Goal: Task Accomplishment & Management: Manage account settings

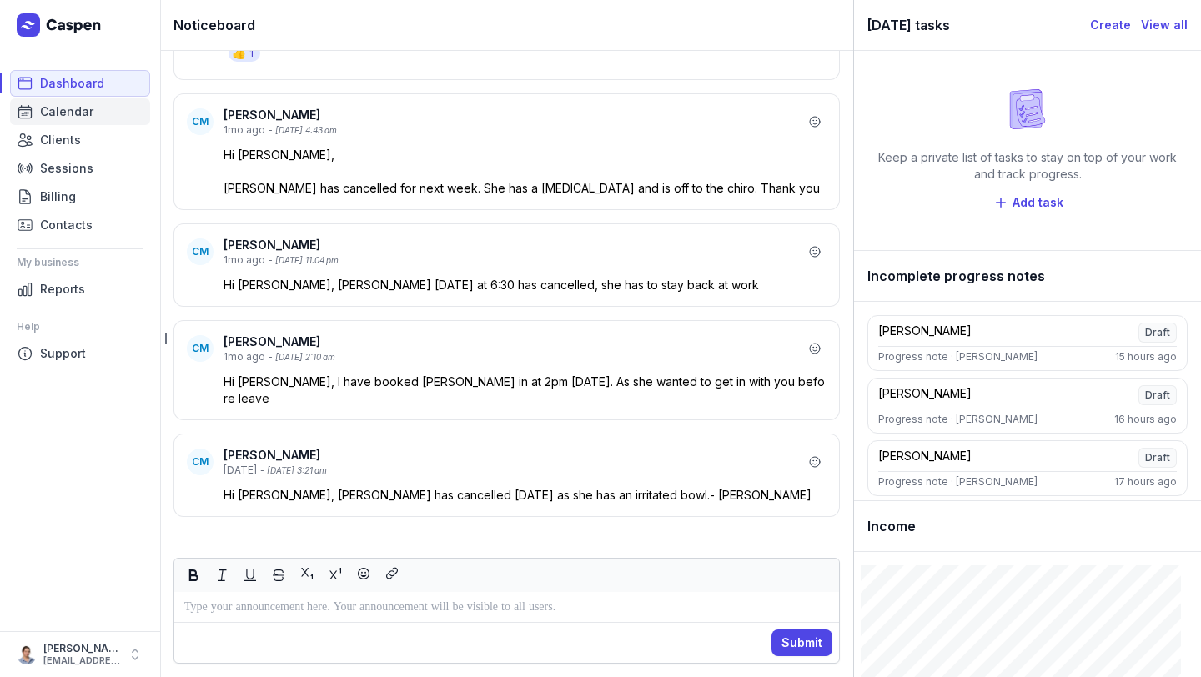
click at [73, 120] on span "Calendar" at bounding box center [66, 112] width 53 height 20
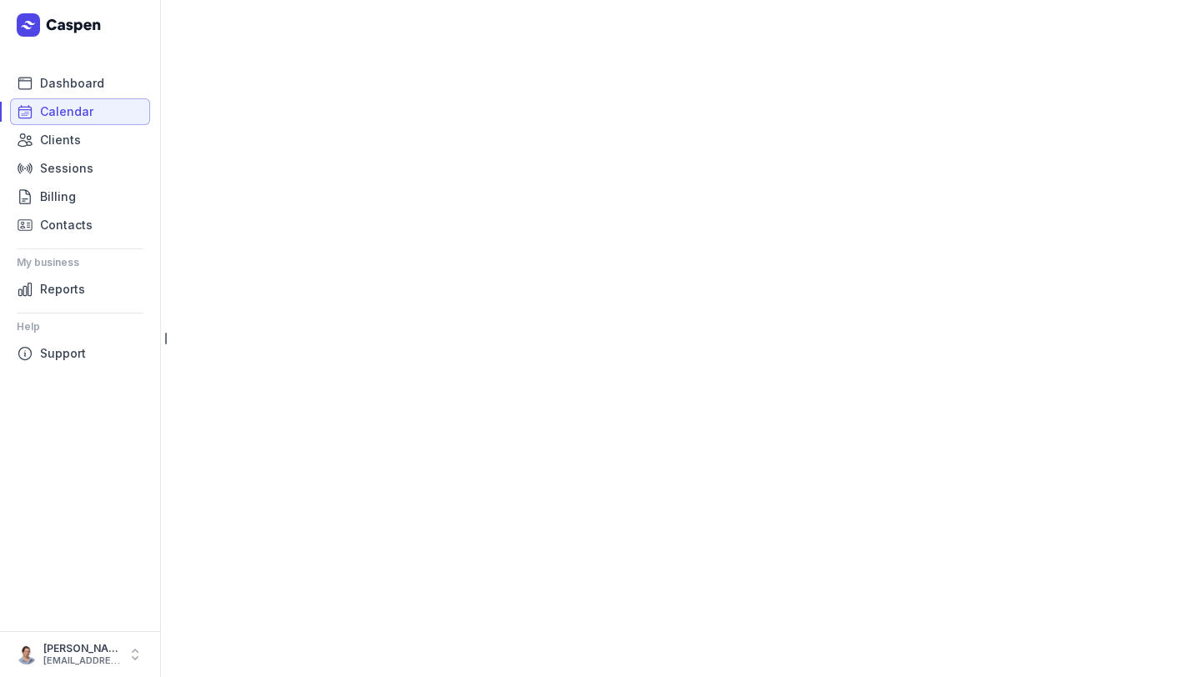
select select "week"
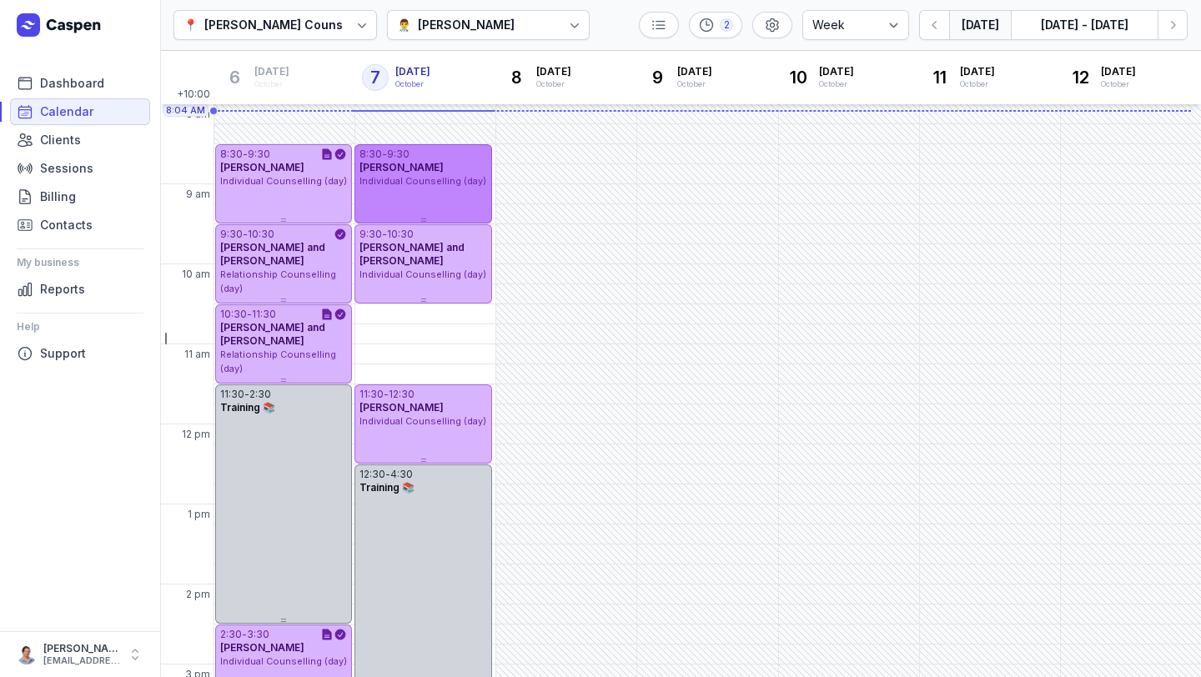
click at [432, 178] on span "Individual Counselling (day)" at bounding box center [423, 181] width 127 height 12
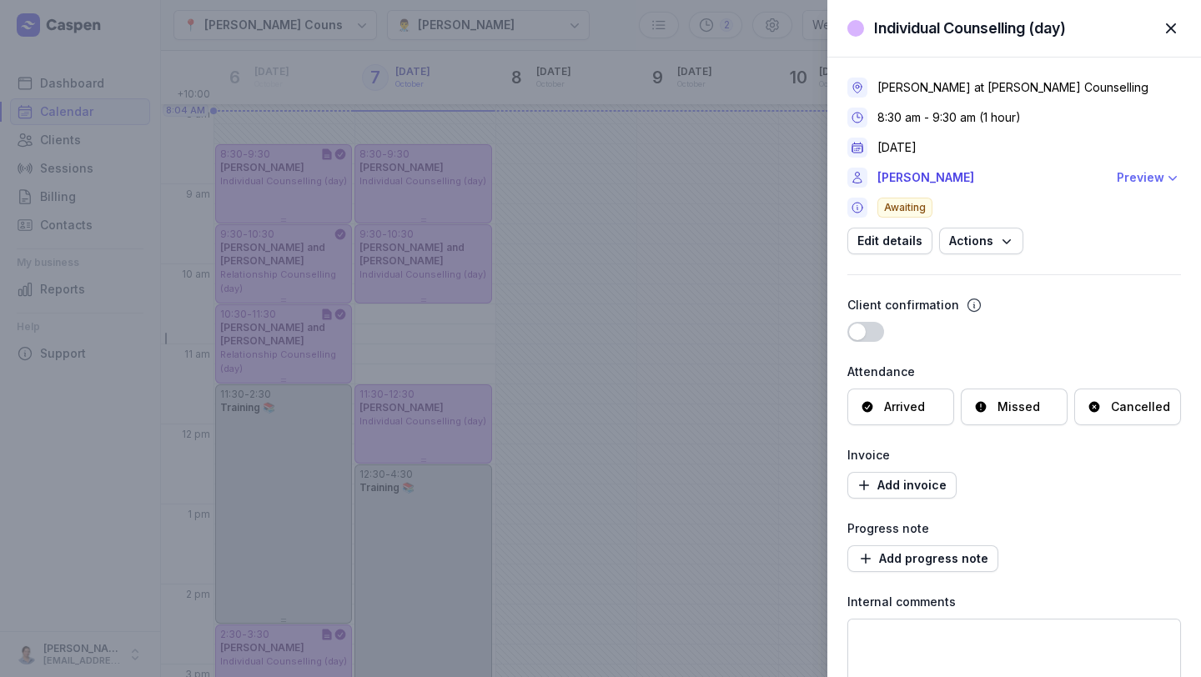
click at [1125, 172] on div "Preview" at bounding box center [1141, 178] width 48 height 20
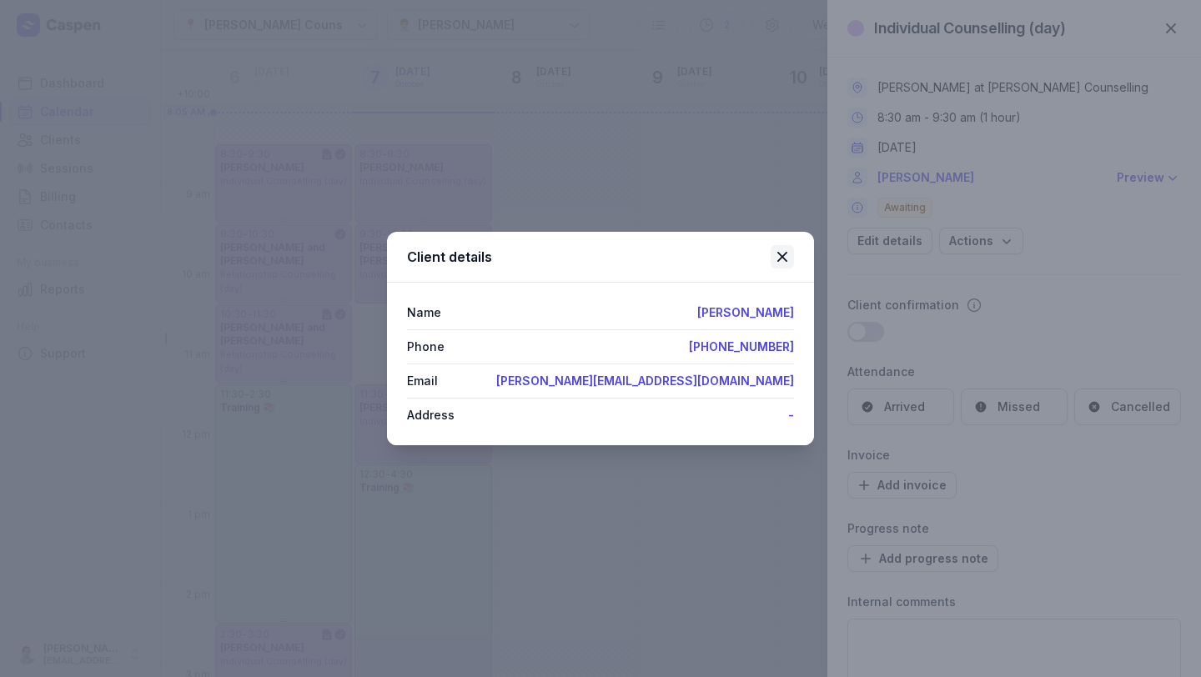
click at [782, 254] on icon at bounding box center [783, 257] width 10 height 10
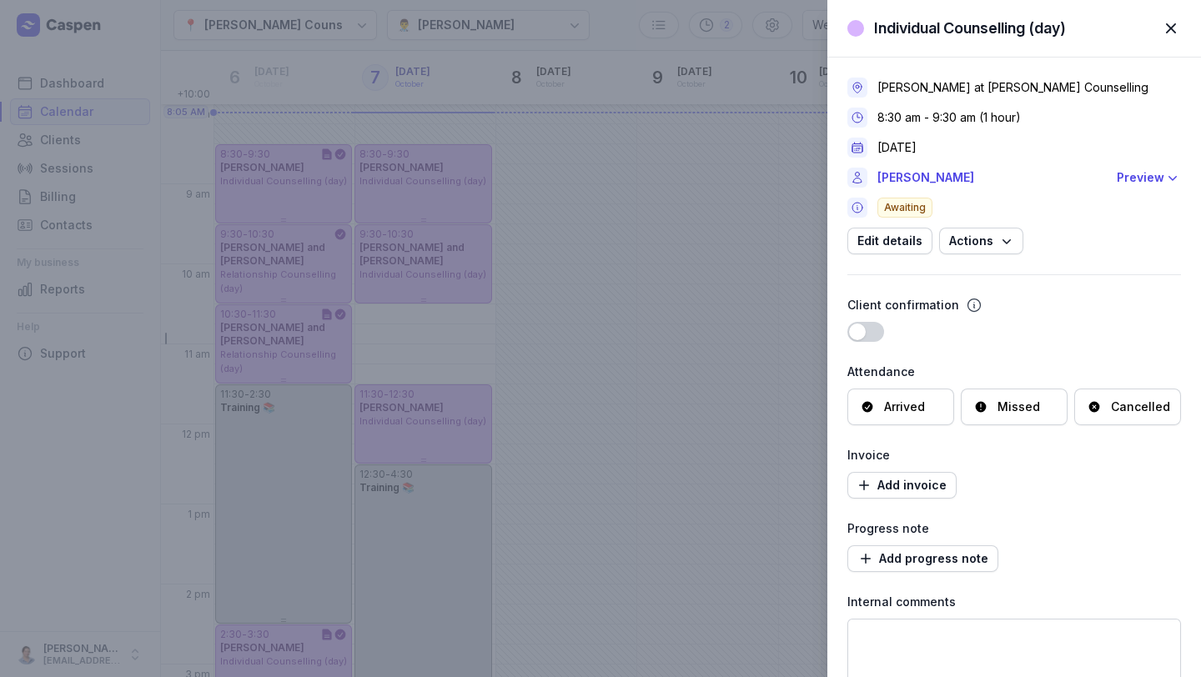
click at [1168, 37] on span "button" at bounding box center [1171, 28] width 37 height 37
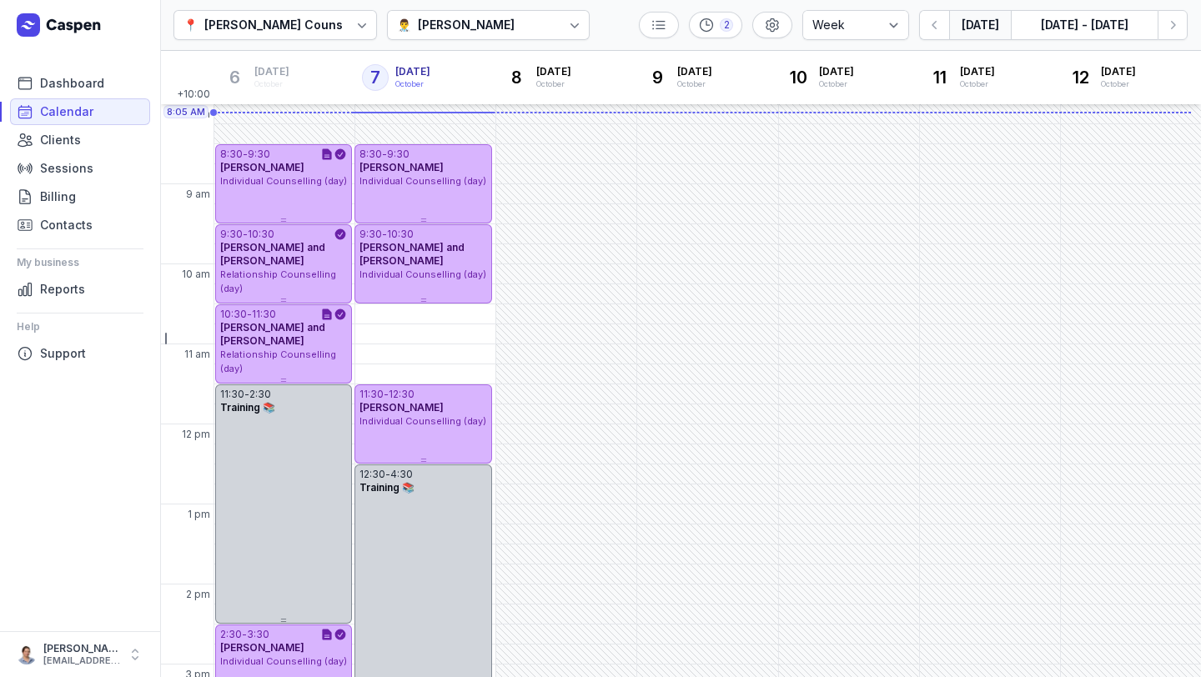
click at [964, 25] on button "Today" at bounding box center [980, 25] width 62 height 30
click at [424, 32] on div "Charlee Manaley" at bounding box center [466, 25] width 97 height 20
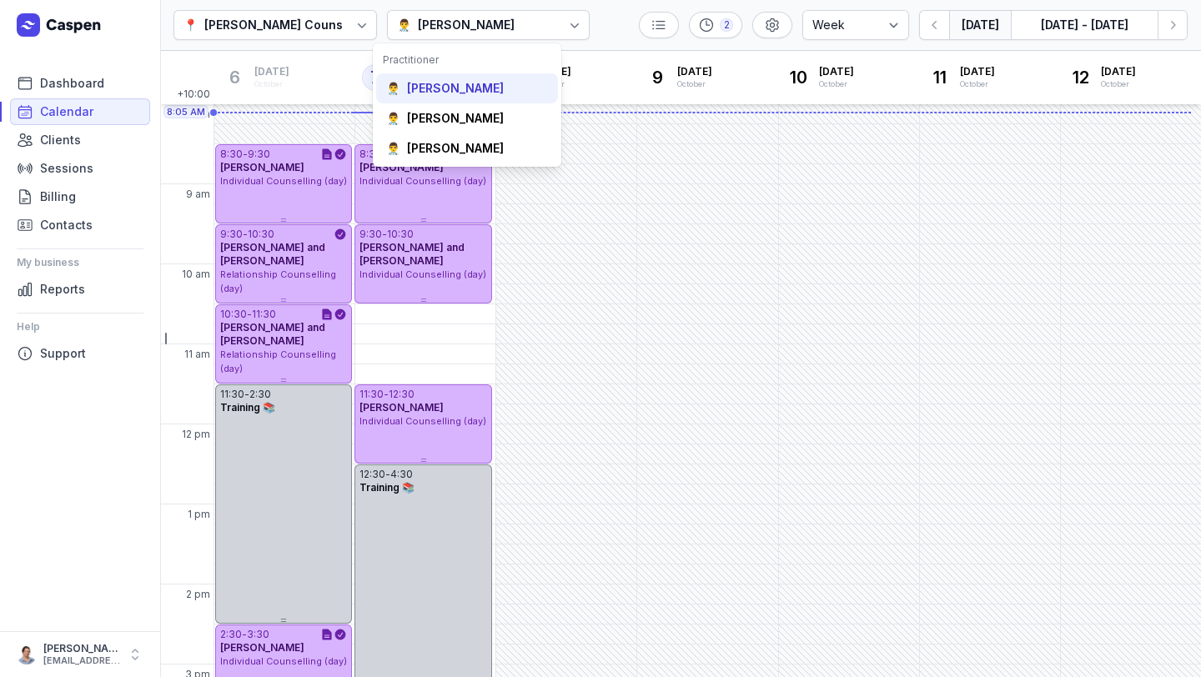
click at [457, 86] on div "Courtney McAliece" at bounding box center [455, 88] width 97 height 17
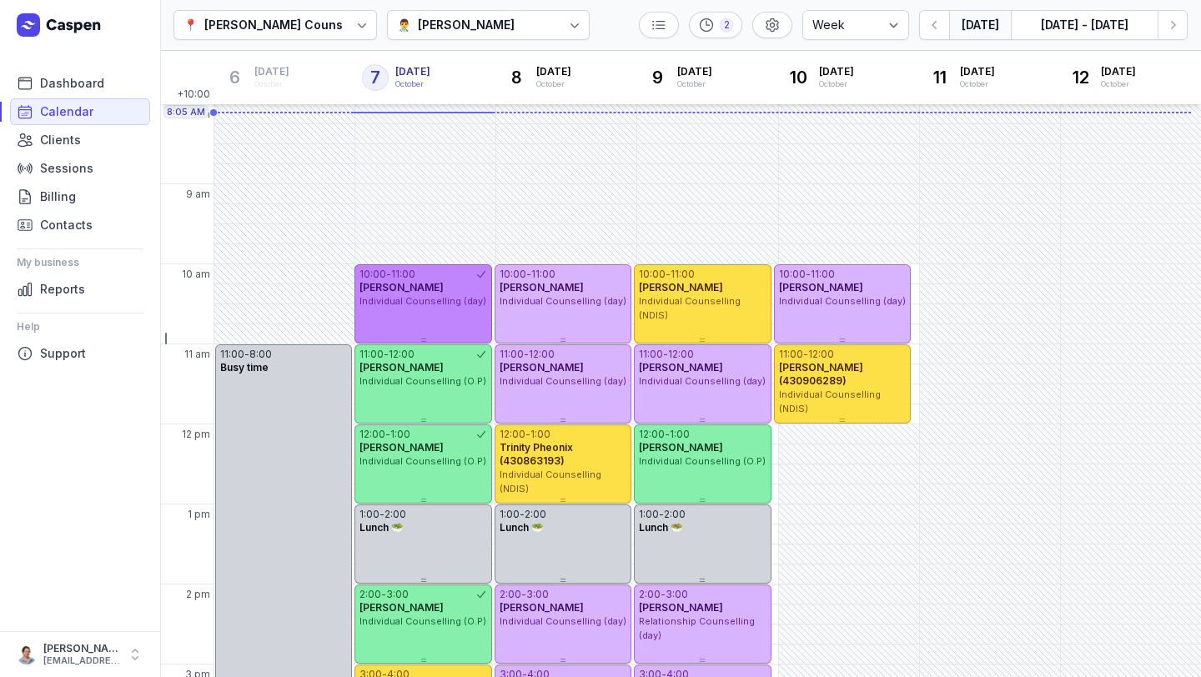
click at [430, 305] on span "Individual Counselling (day)" at bounding box center [423, 301] width 127 height 12
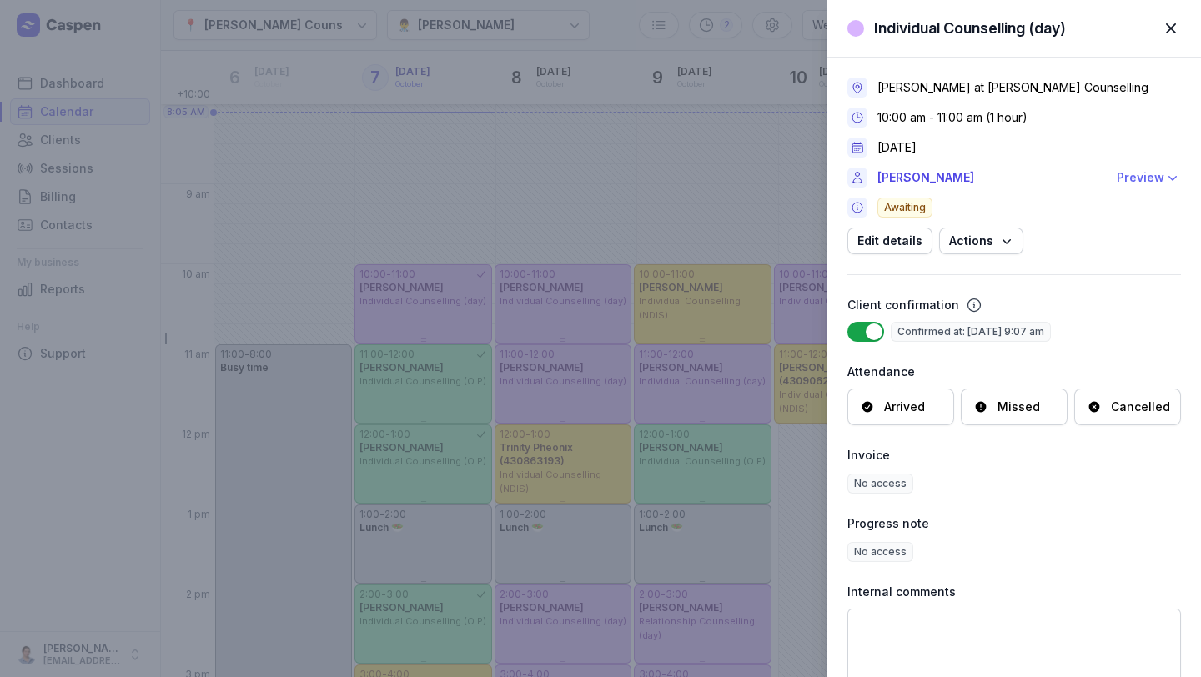
click at [1165, 178] on icon "button" at bounding box center [1173, 177] width 17 height 17
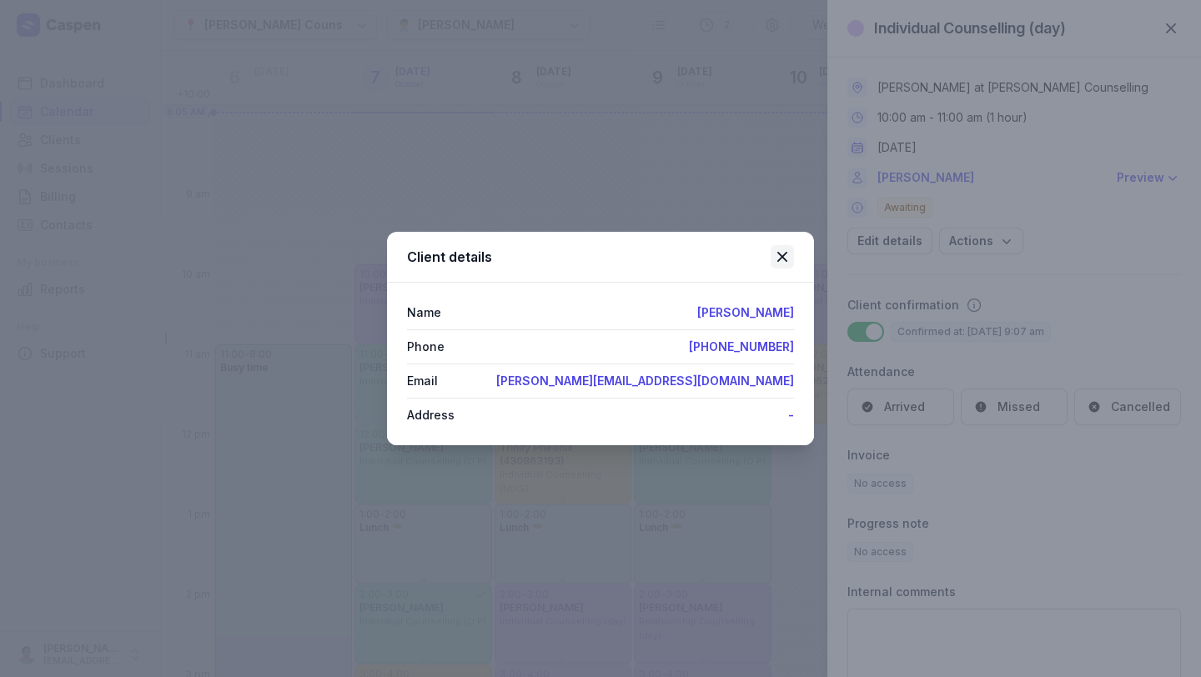
click at [783, 256] on icon at bounding box center [783, 257] width 10 height 10
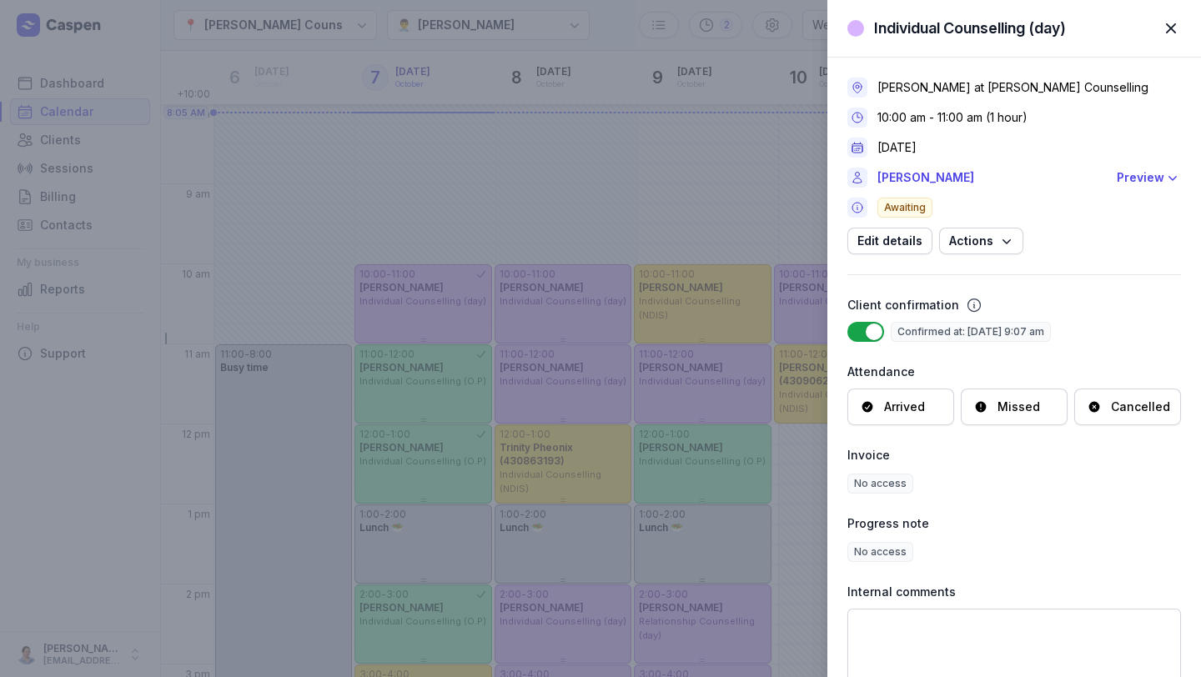
click at [1170, 27] on span "button" at bounding box center [1171, 28] width 37 height 37
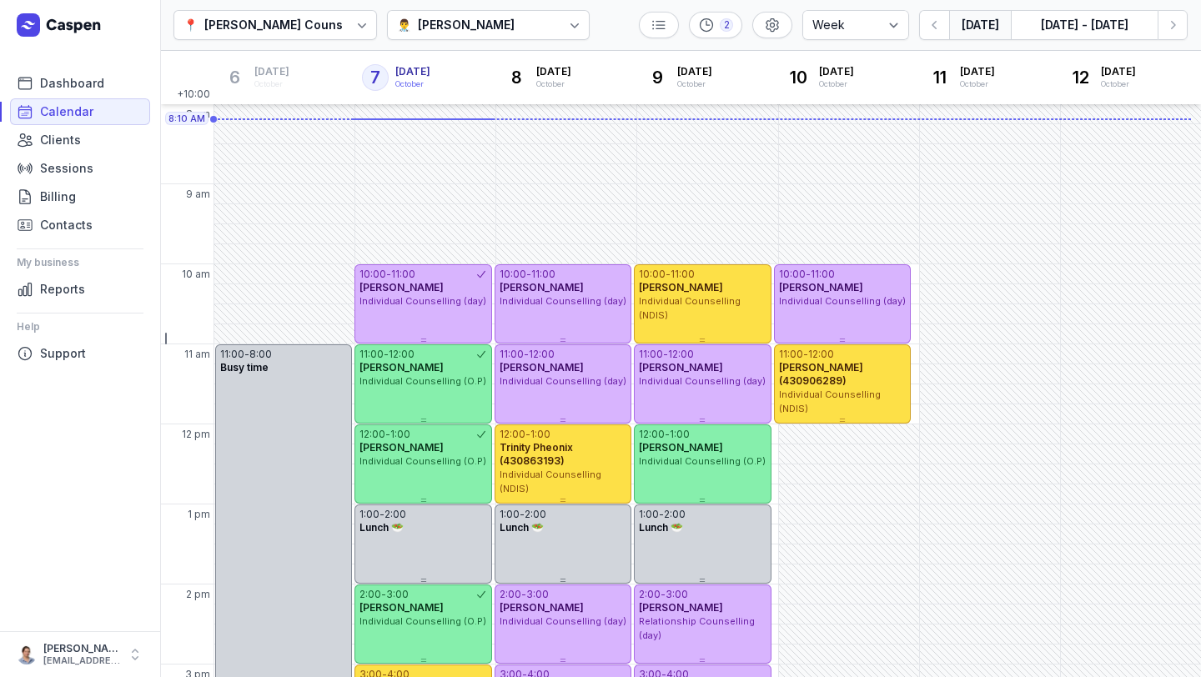
click at [957, 23] on button "Today" at bounding box center [980, 25] width 62 height 30
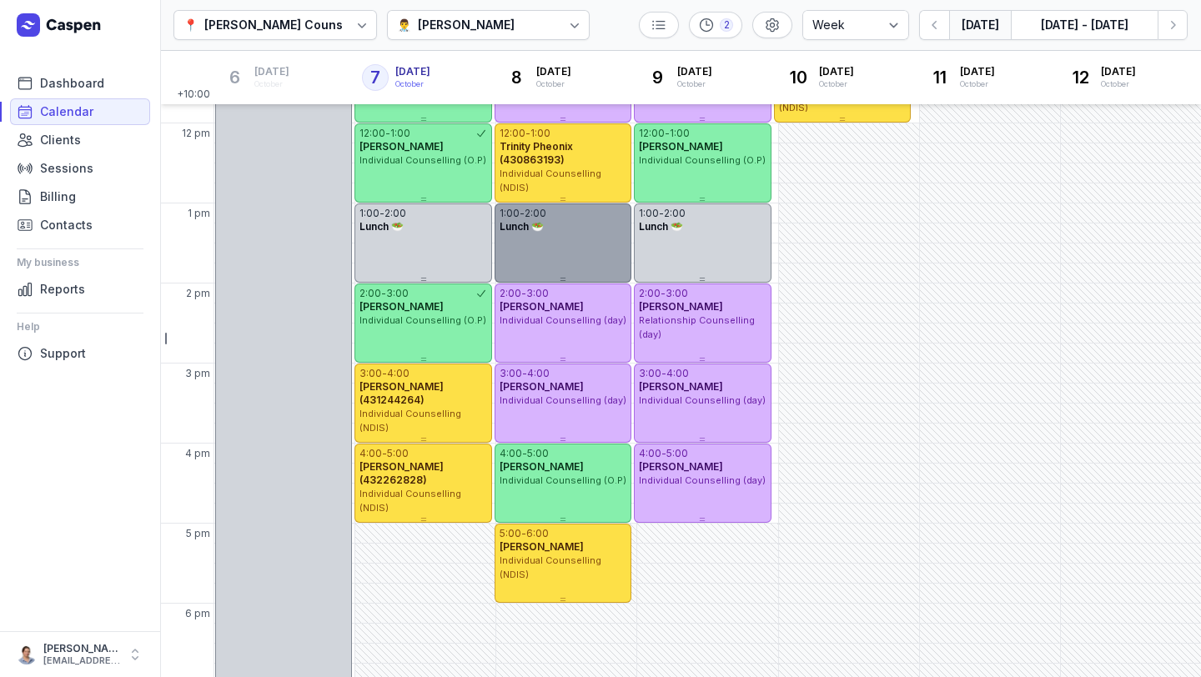
scroll to position [314, 0]
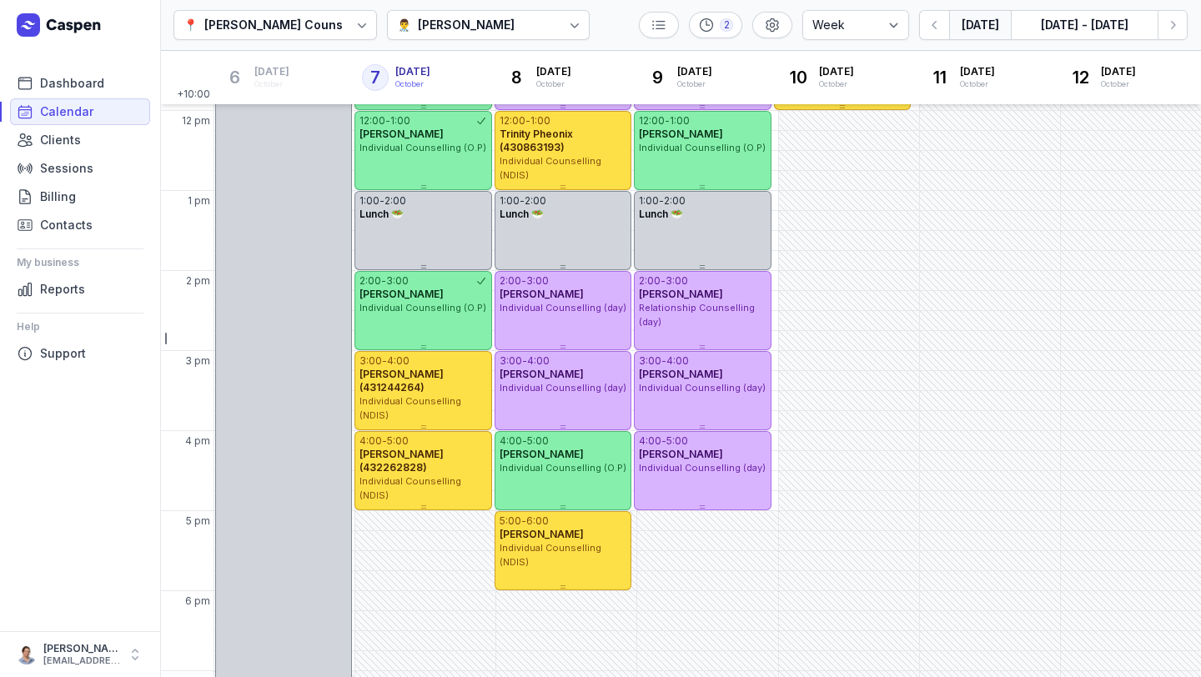
click at [976, 37] on button "Today" at bounding box center [980, 25] width 62 height 30
click at [469, 18] on div "Courtney McAliece" at bounding box center [466, 25] width 97 height 20
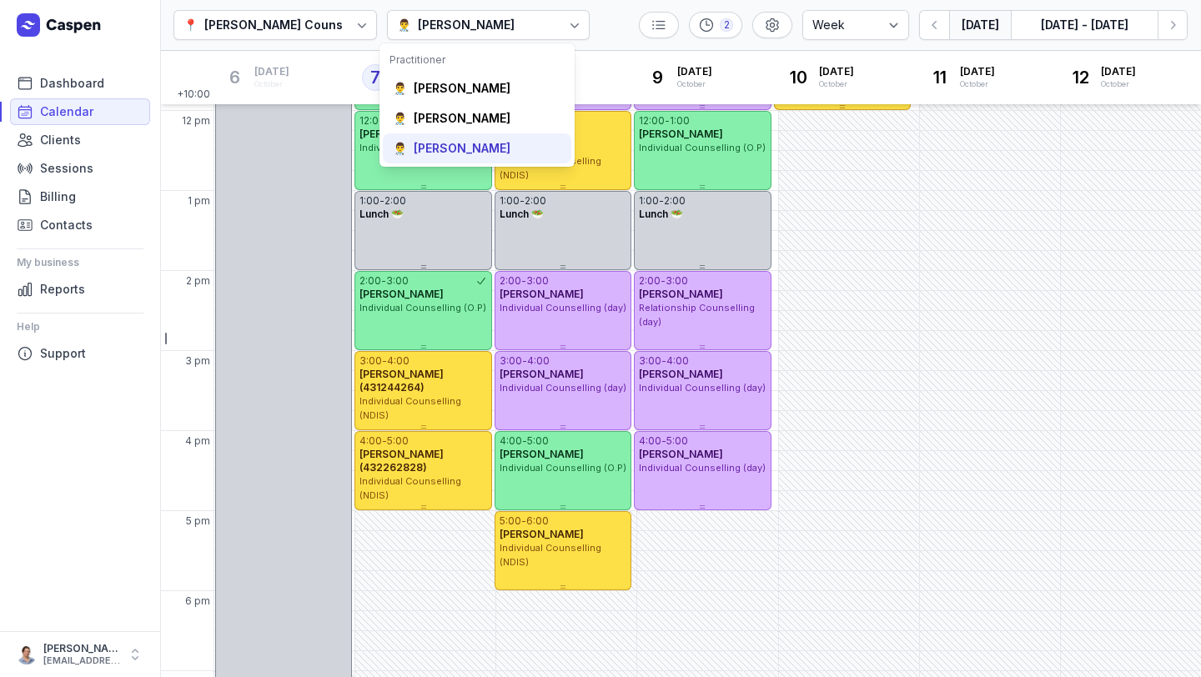
click at [433, 150] on div "Charlee Manaley" at bounding box center [462, 148] width 97 height 17
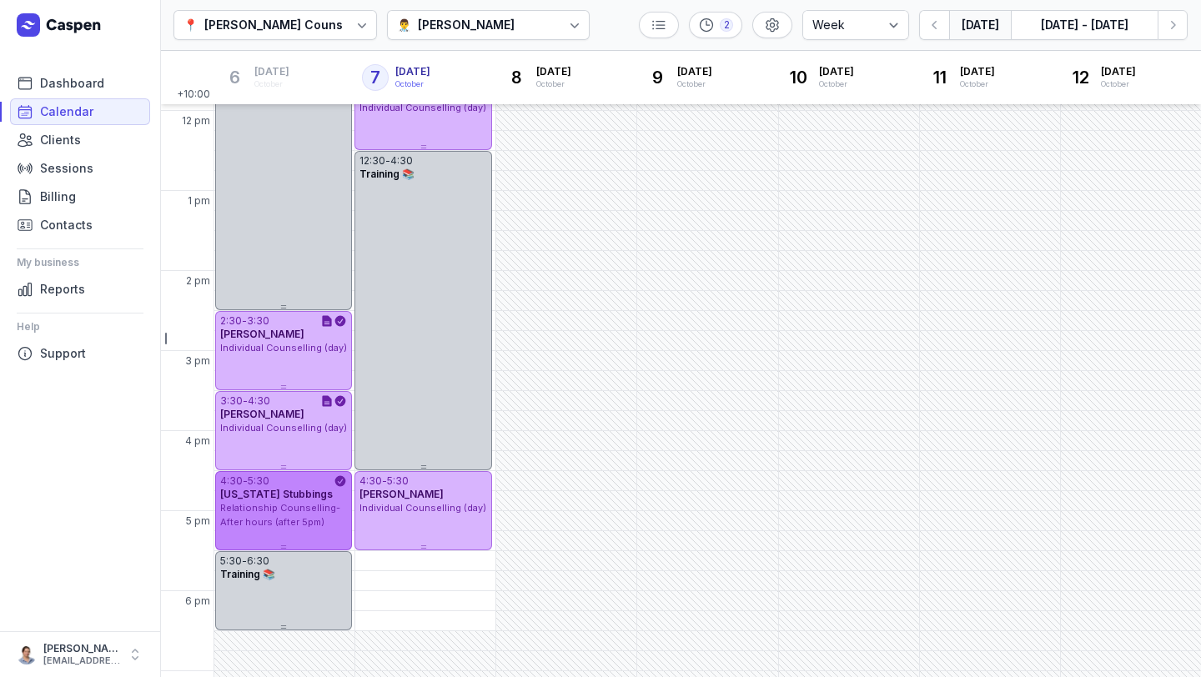
click at [311, 494] on span "Montana Stubbings" at bounding box center [276, 494] width 113 height 13
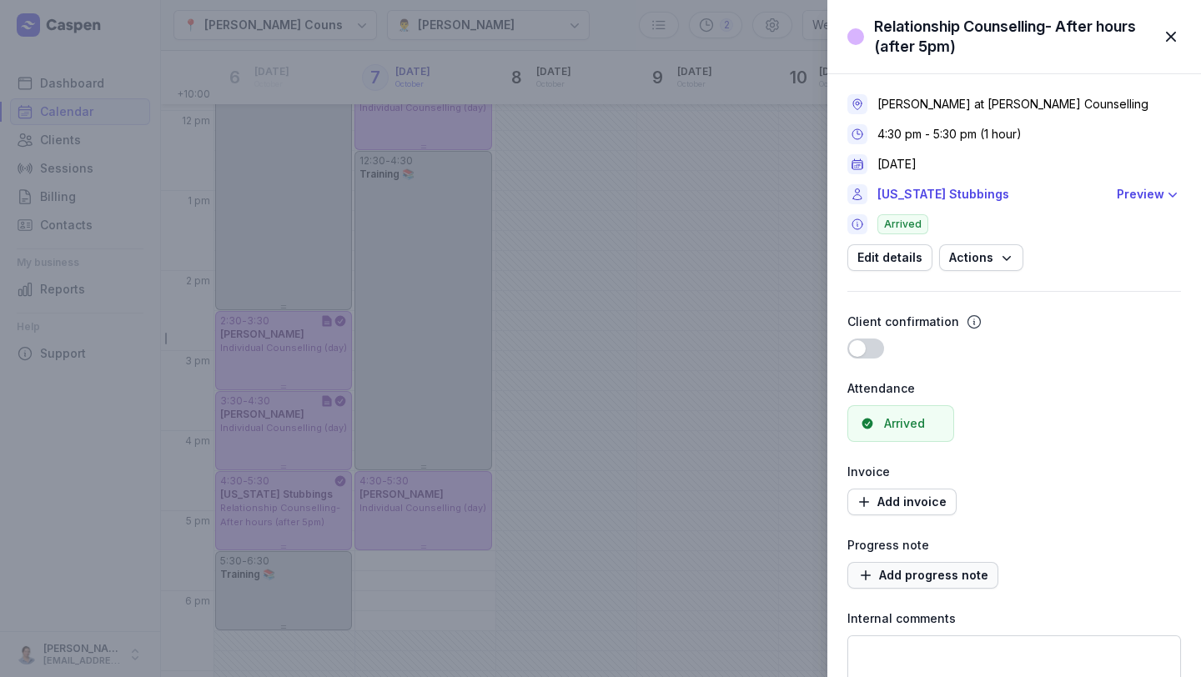
click at [914, 573] on span "Add progress note" at bounding box center [923, 576] width 131 height 20
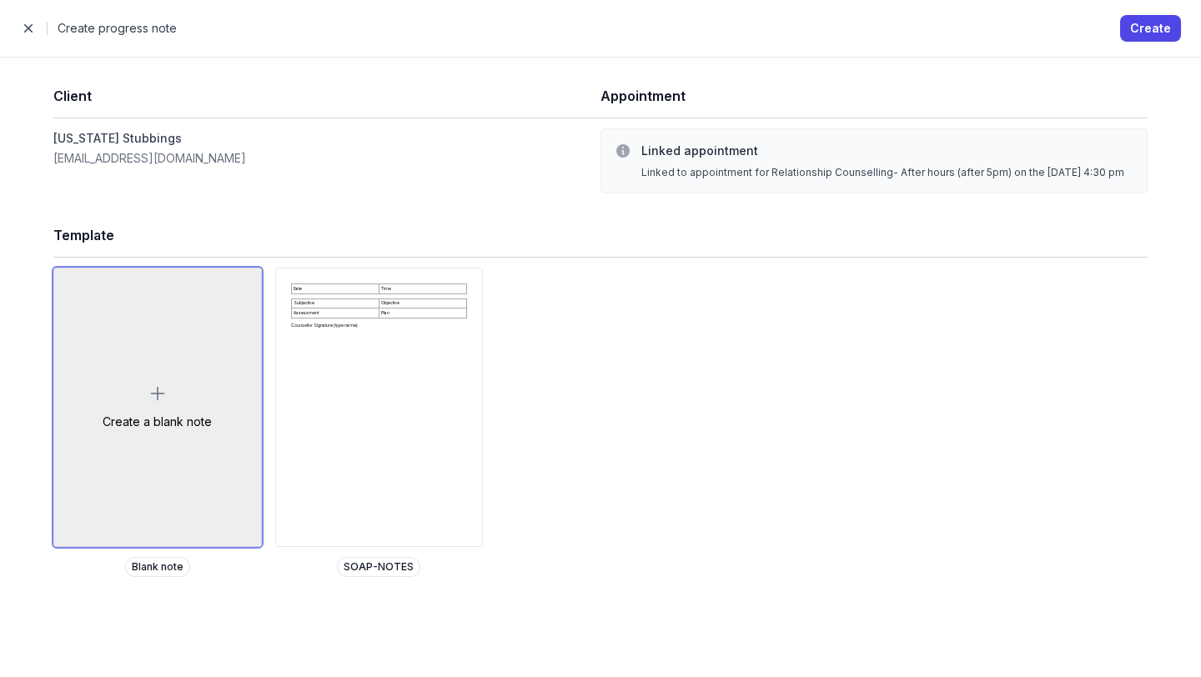
click at [179, 375] on div "Create a blank note" at bounding box center [157, 408] width 207 height 278
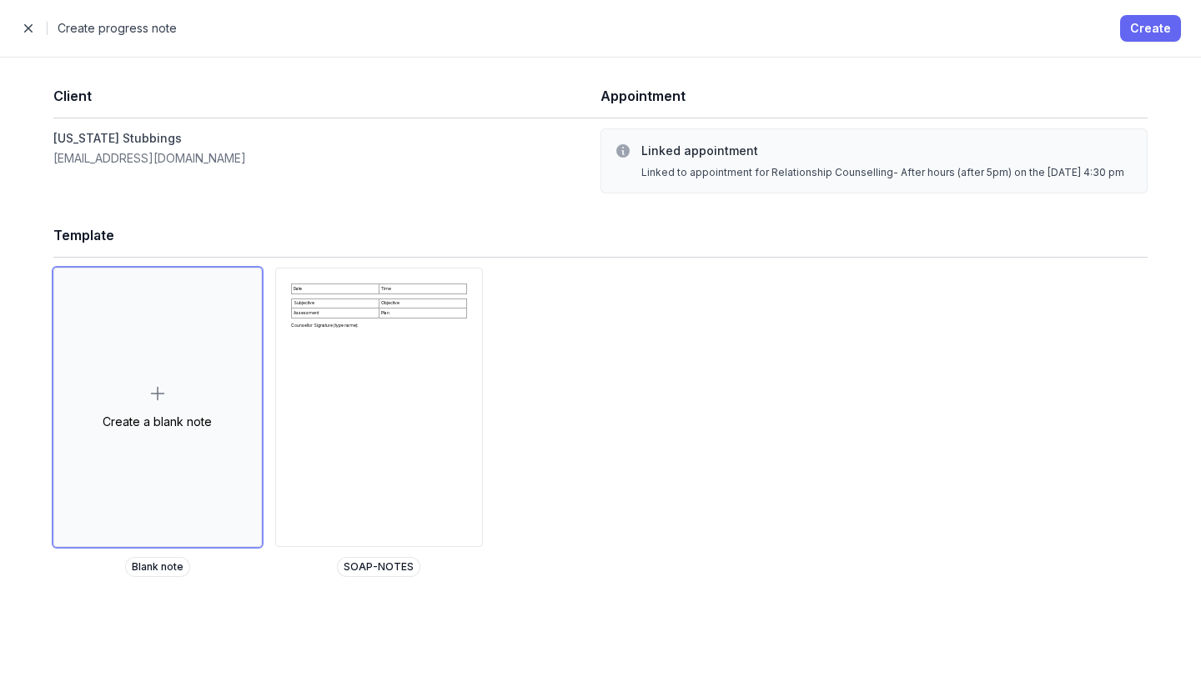
click at [1149, 21] on span "Create" at bounding box center [1150, 28] width 41 height 20
select select
select select "***"
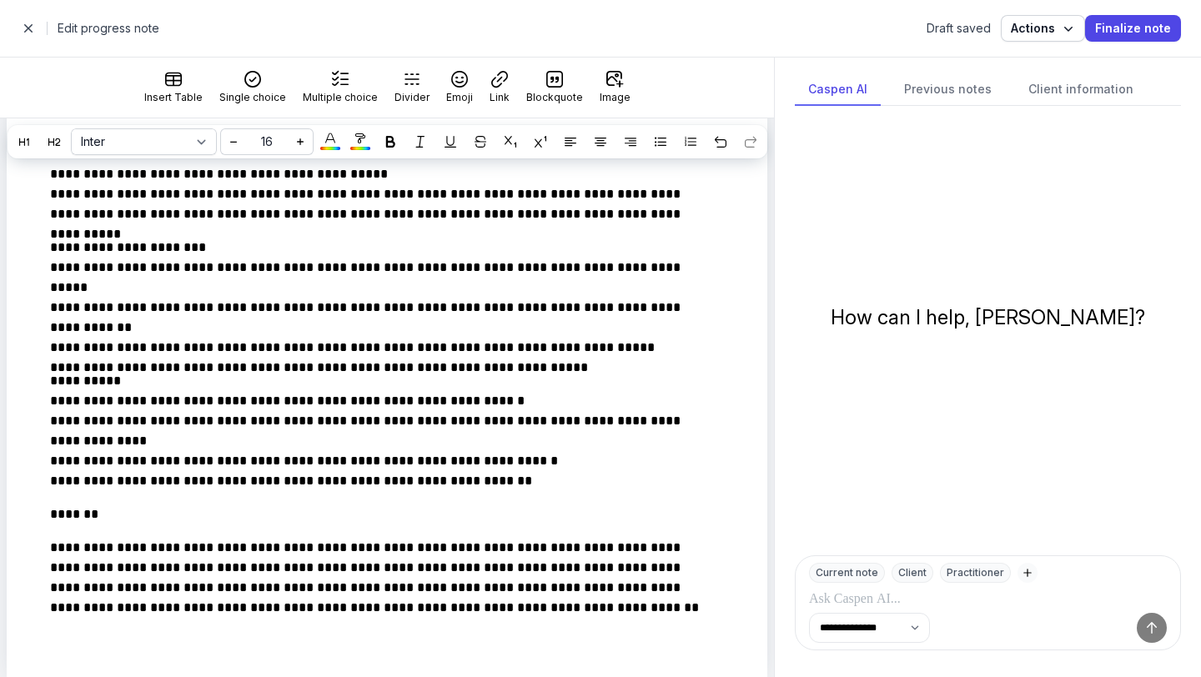
scroll to position [899, 0]
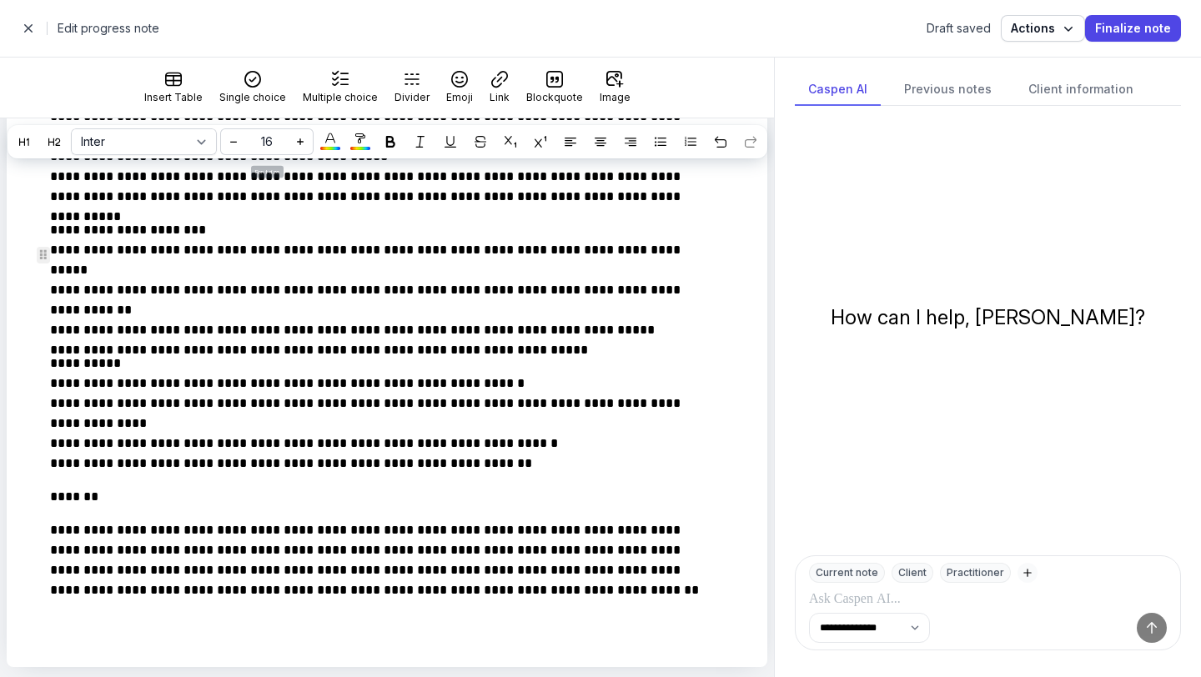
select select
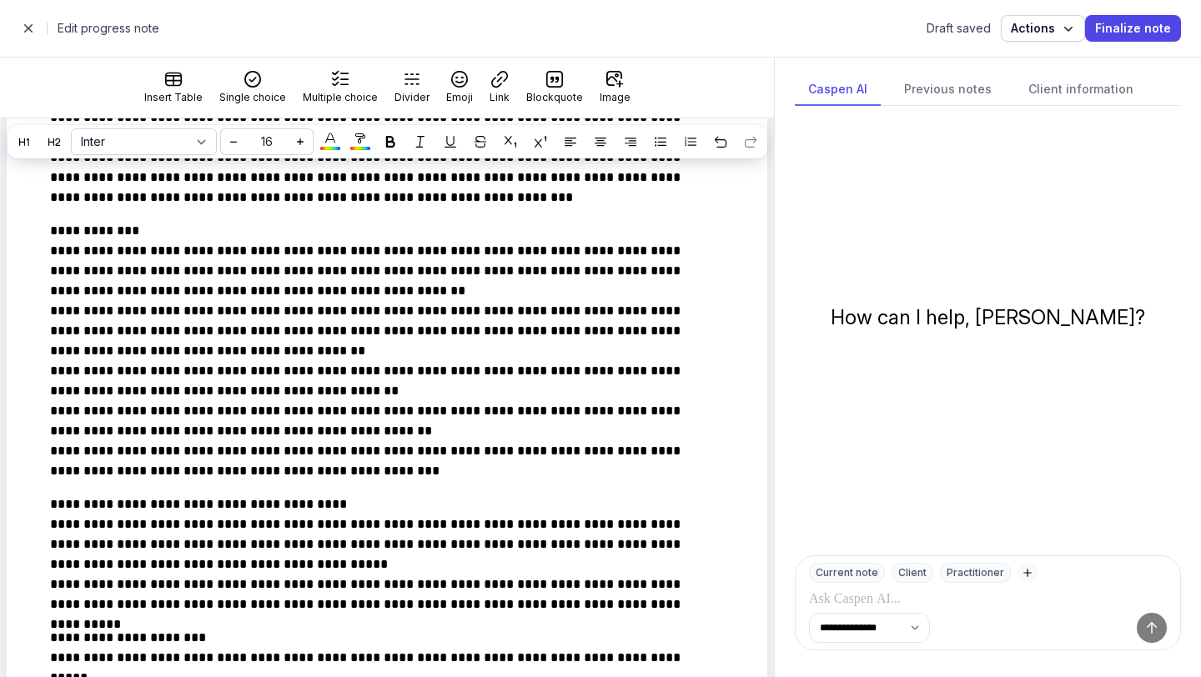
scroll to position [0, 0]
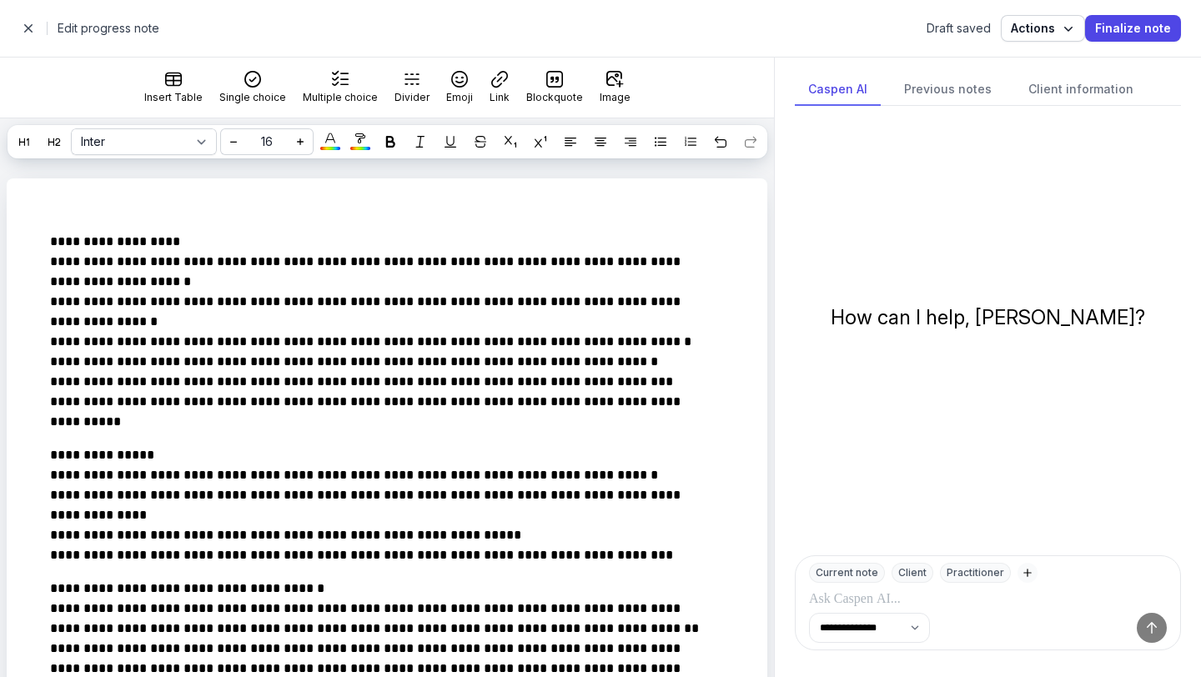
click at [22, 32] on span "button" at bounding box center [28, 28] width 33 height 33
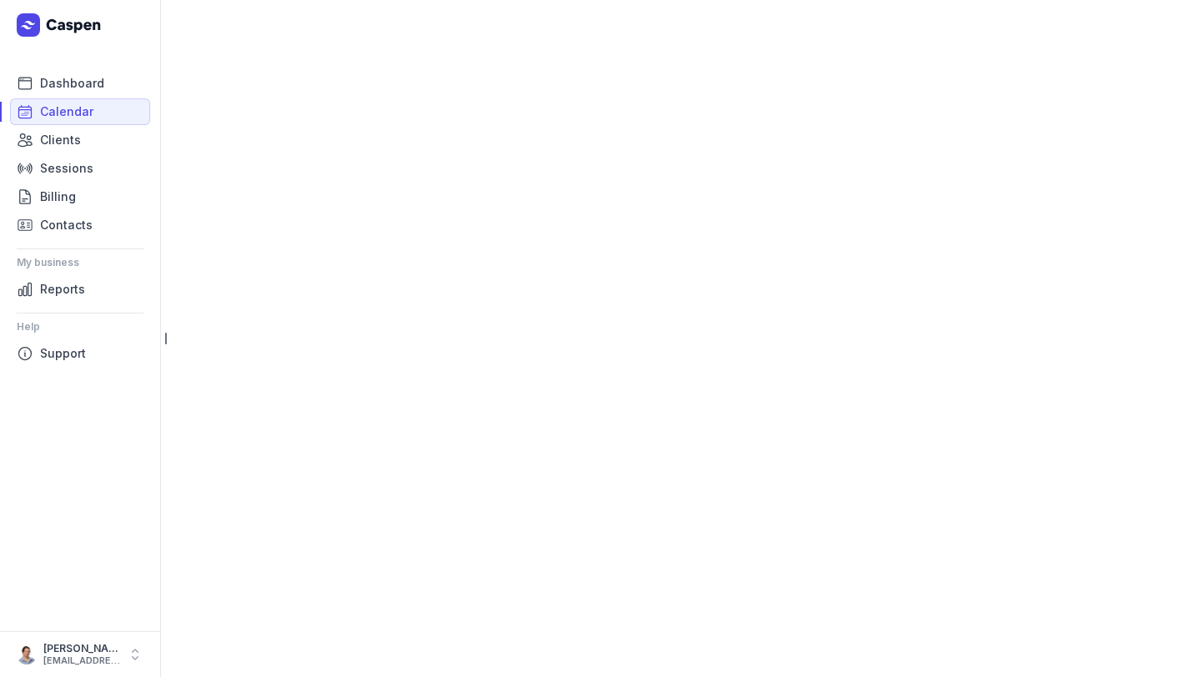
select select "week"
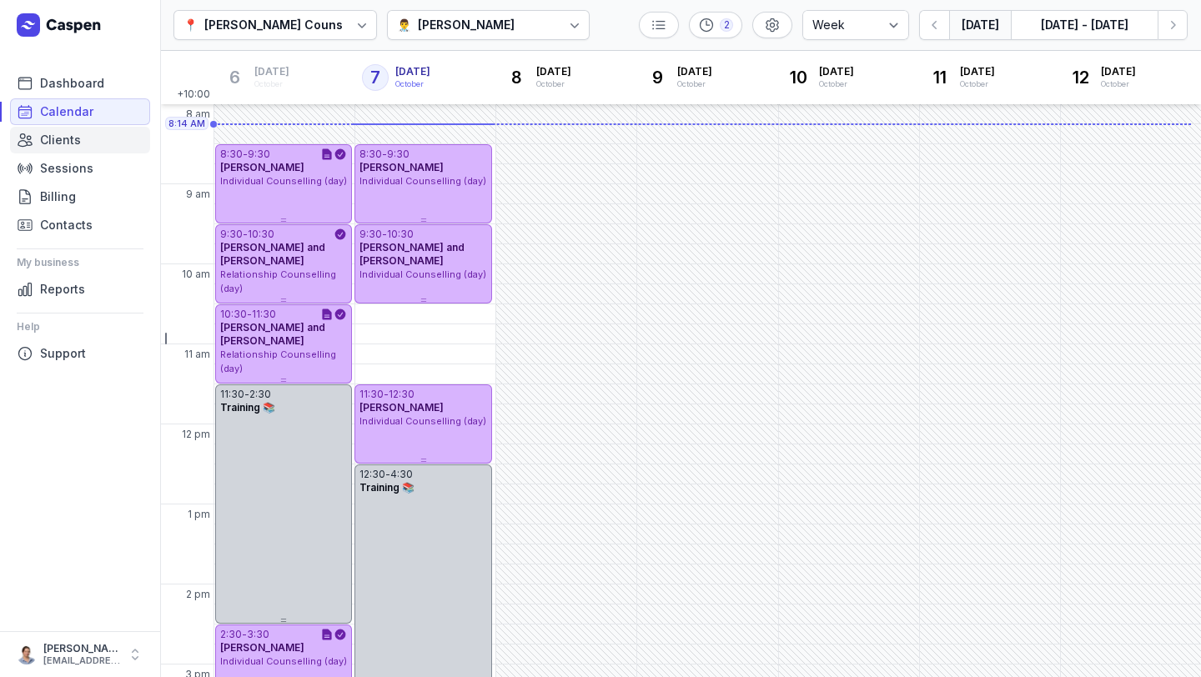
click at [70, 139] on span "Clients" at bounding box center [60, 140] width 41 height 20
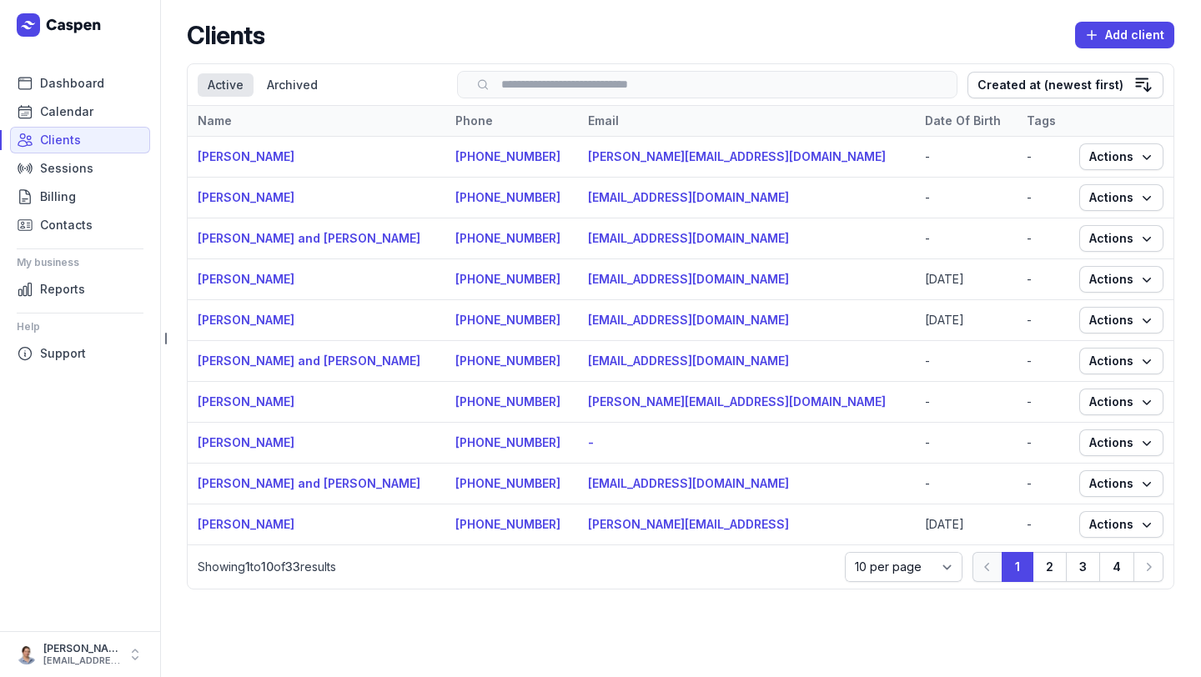
click at [562, 82] on input "search" at bounding box center [708, 84] width 466 height 13
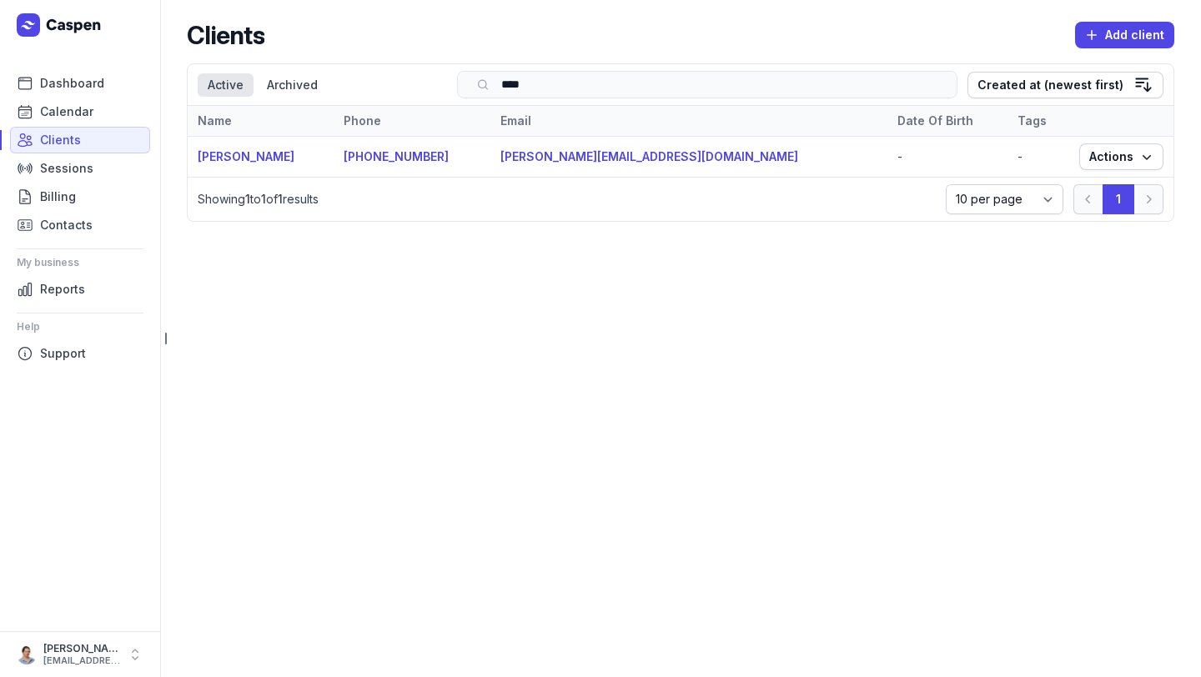
type input "****"
drag, startPoint x: 712, startPoint y: 160, endPoint x: 560, endPoint y: 164, distance: 151.9
click at [560, 164] on td "ella.cleggio@gmail.com" at bounding box center [690, 157] width 398 height 41
copy link "ella.cleggio@gmail.com"
click at [67, 72] on link "Dashboard" at bounding box center [80, 83] width 140 height 27
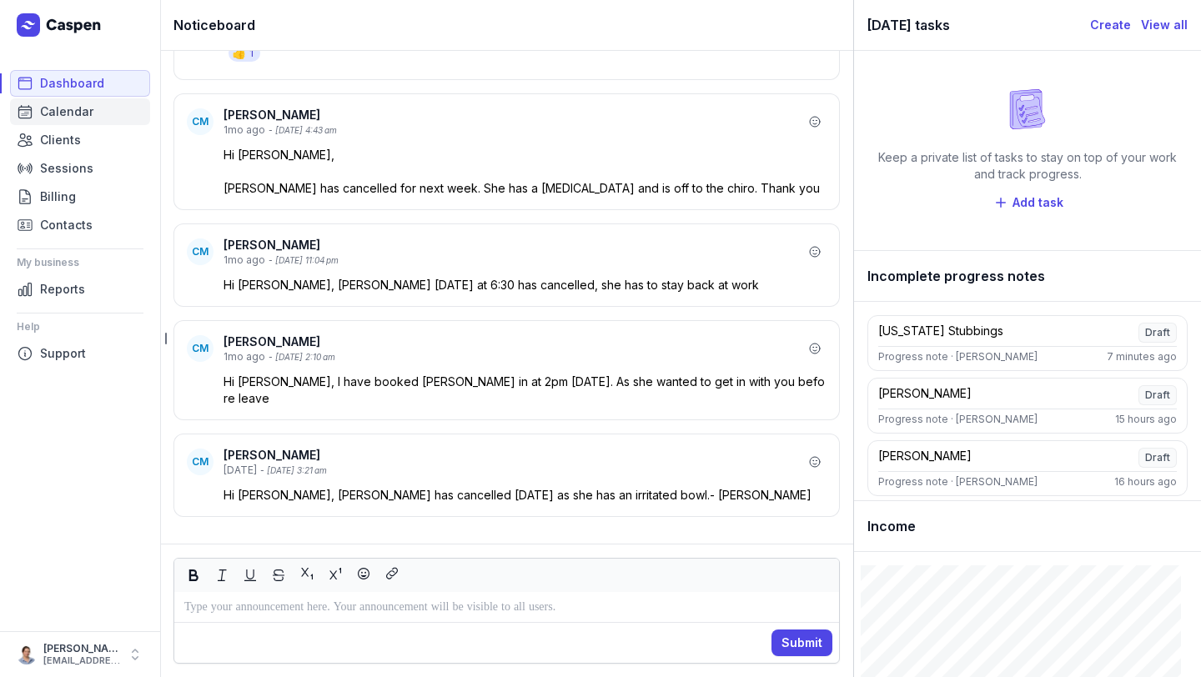
click at [93, 107] on link "Calendar" at bounding box center [80, 111] width 140 height 27
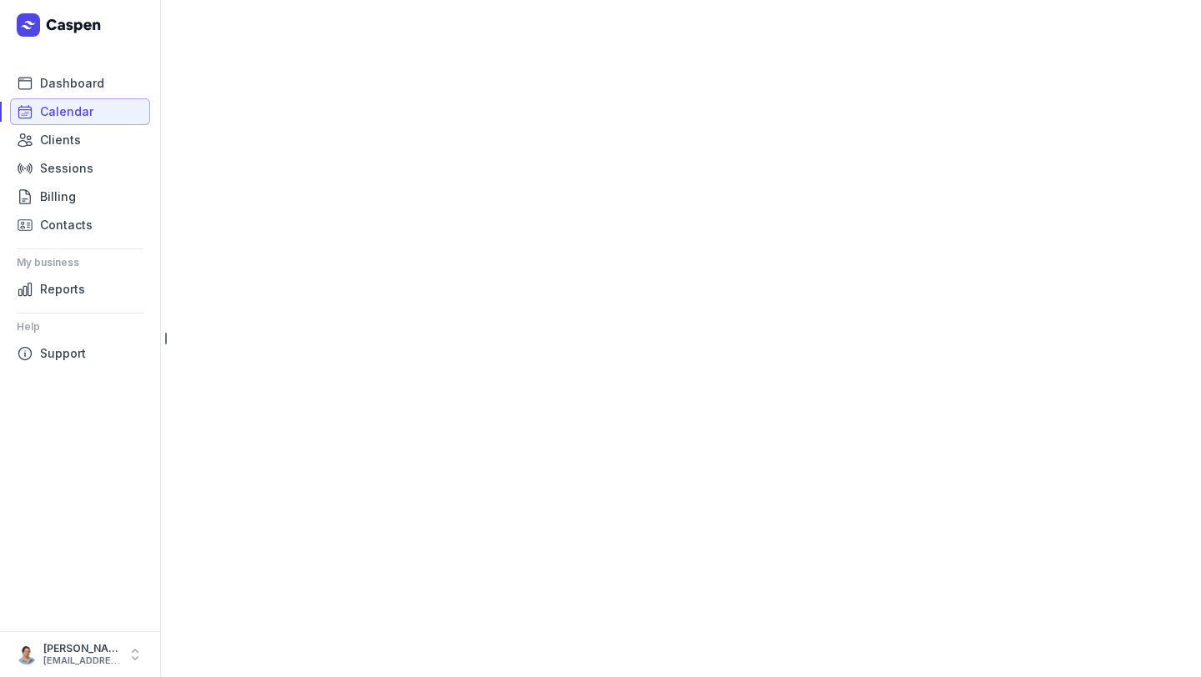
select select "week"
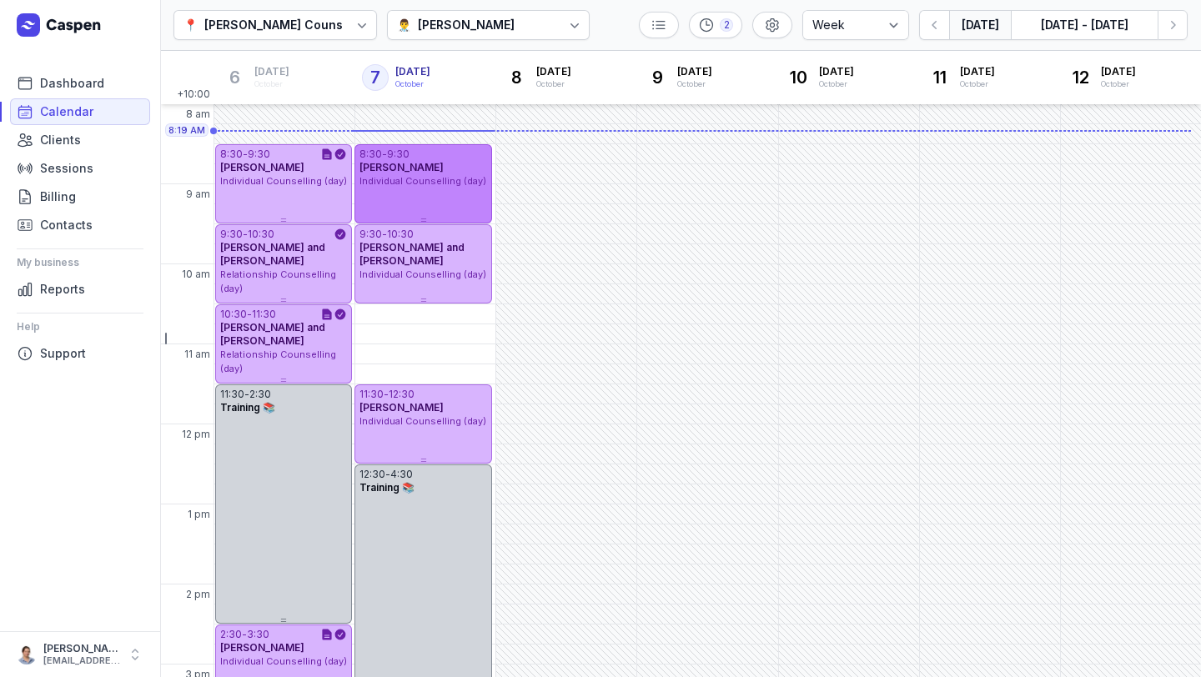
click at [432, 187] on div "Individual Counselling (day)" at bounding box center [423, 181] width 127 height 14
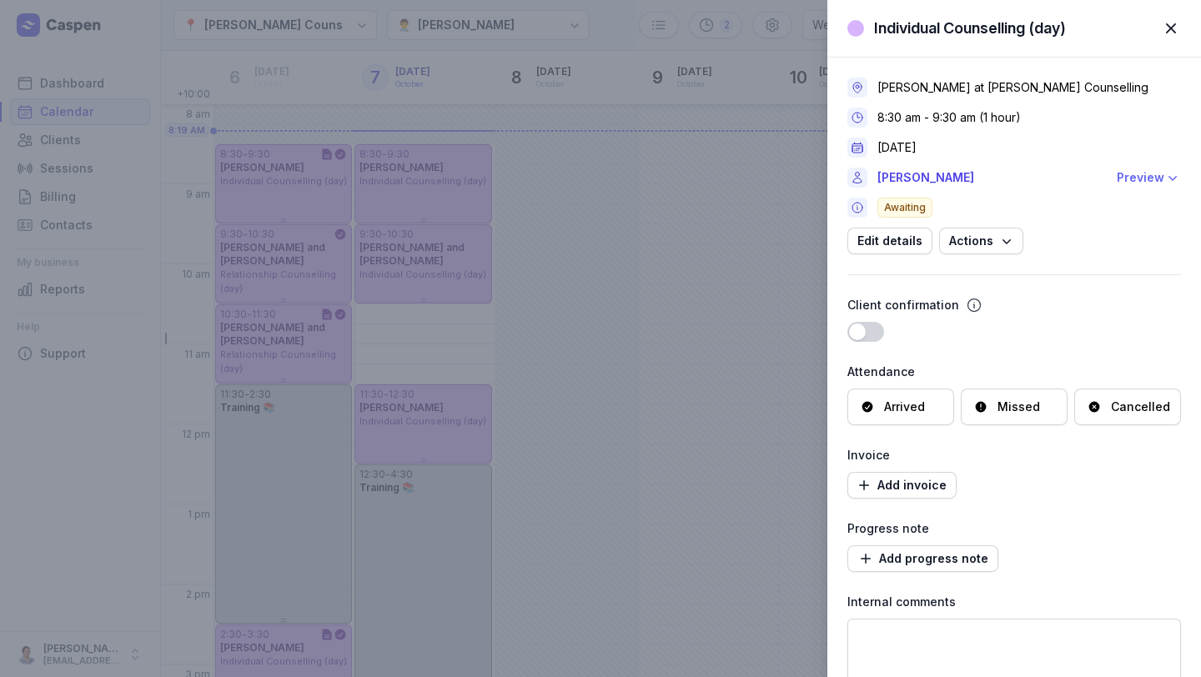
click at [1146, 176] on div "Preview" at bounding box center [1141, 178] width 48 height 20
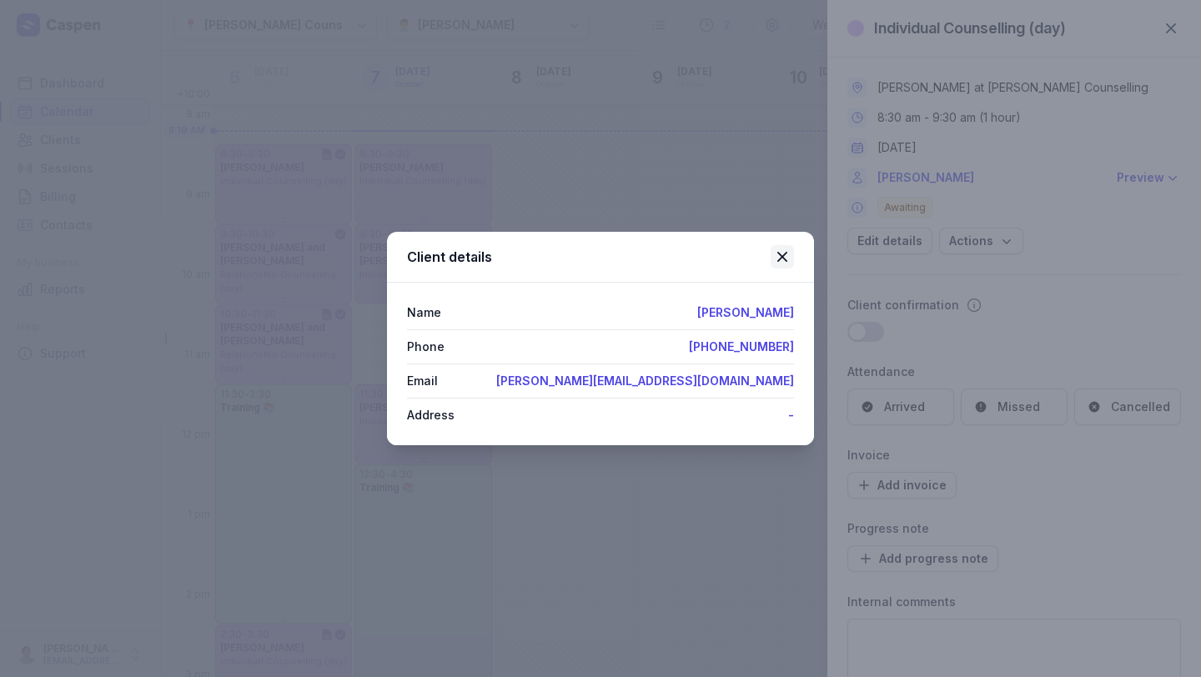
click at [784, 261] on icon at bounding box center [783, 257] width 20 height 20
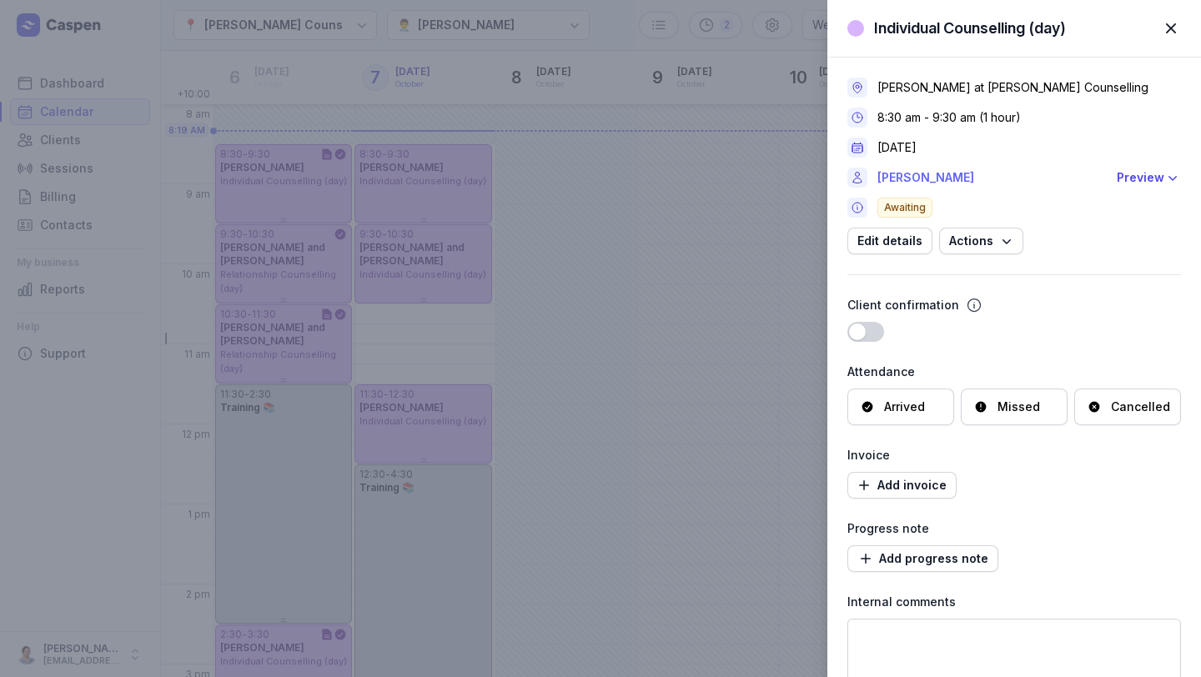
click at [912, 176] on link "Tamara Grant" at bounding box center [992, 178] width 229 height 20
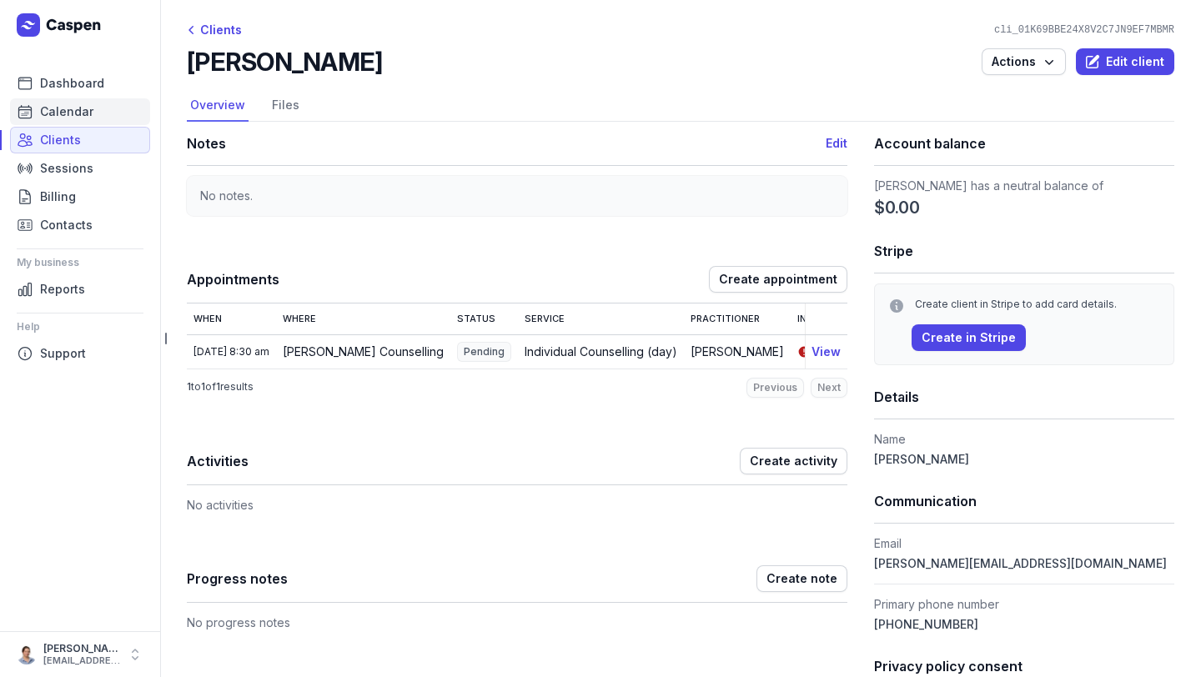
click at [73, 118] on span "Calendar" at bounding box center [66, 112] width 53 height 20
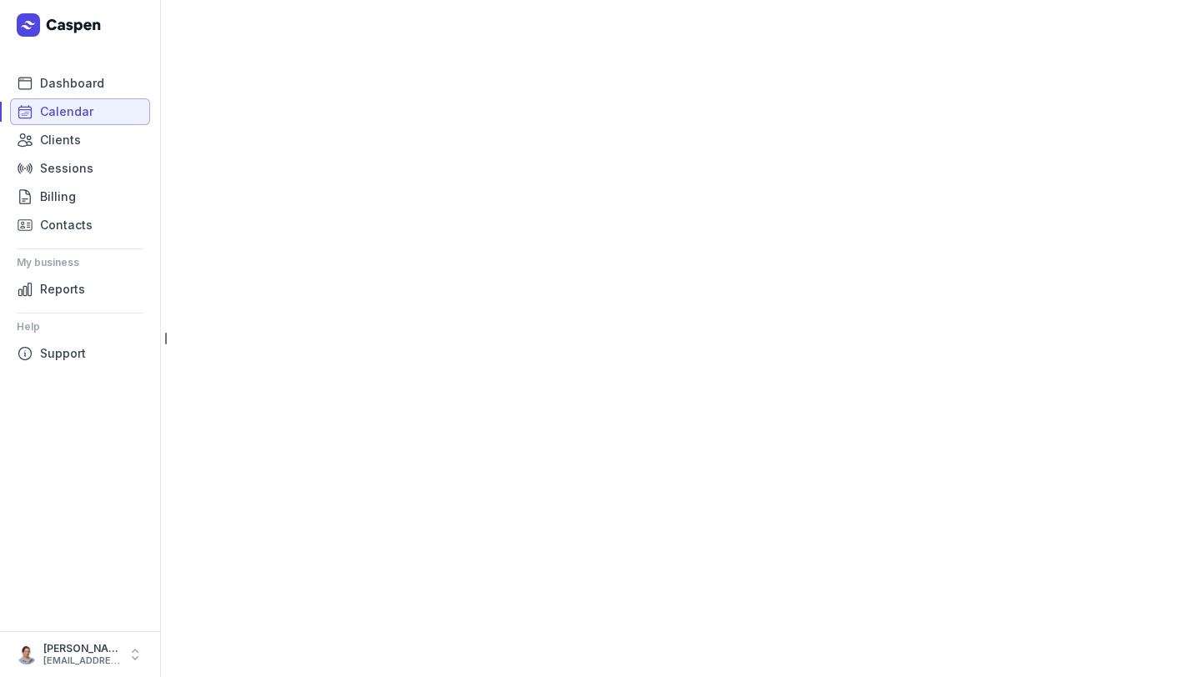
select select "week"
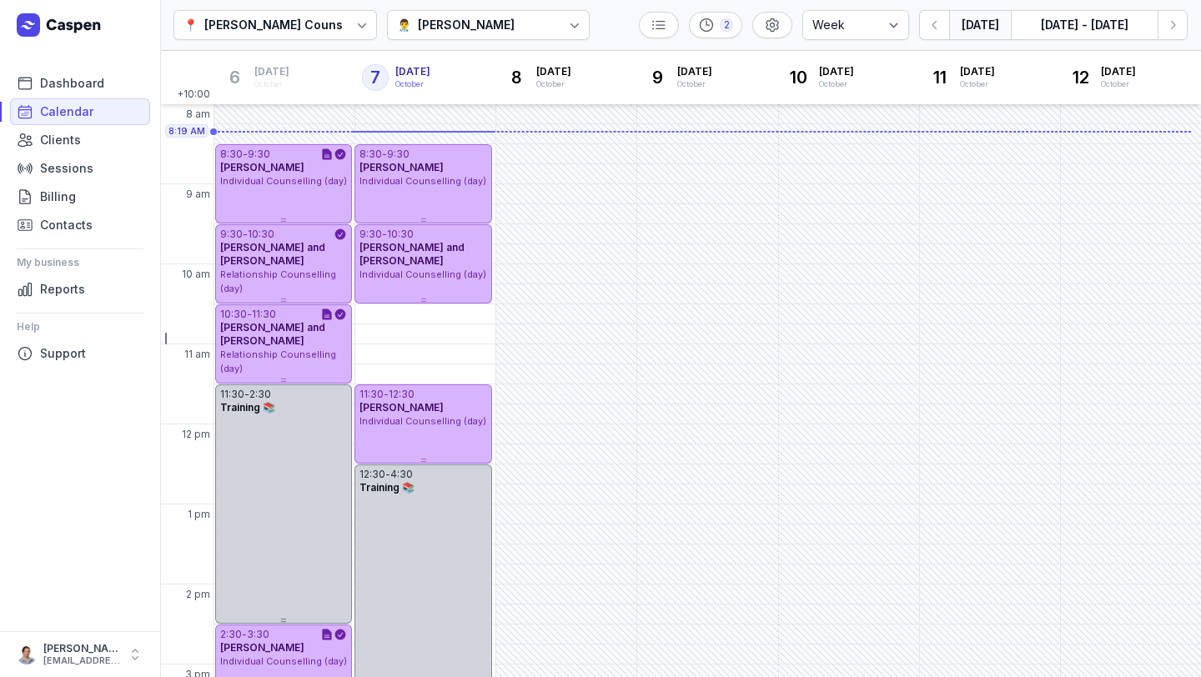
click at [473, 24] on div "Charlee Manaley" at bounding box center [466, 25] width 97 height 20
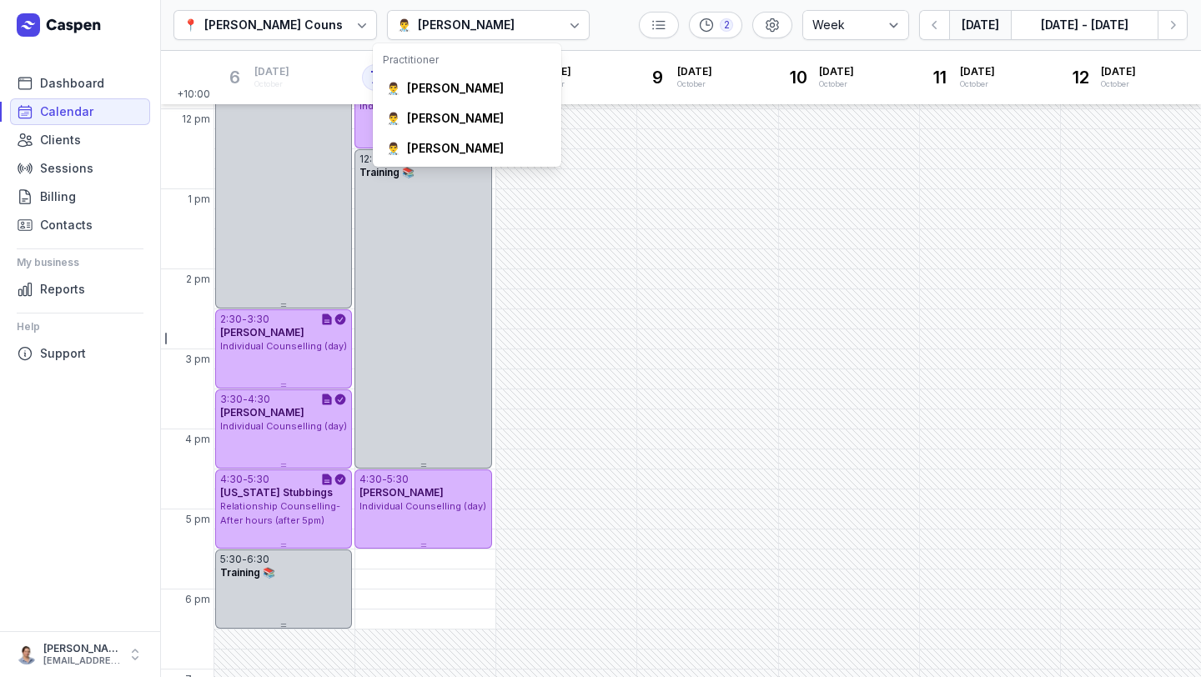
scroll to position [388, 0]
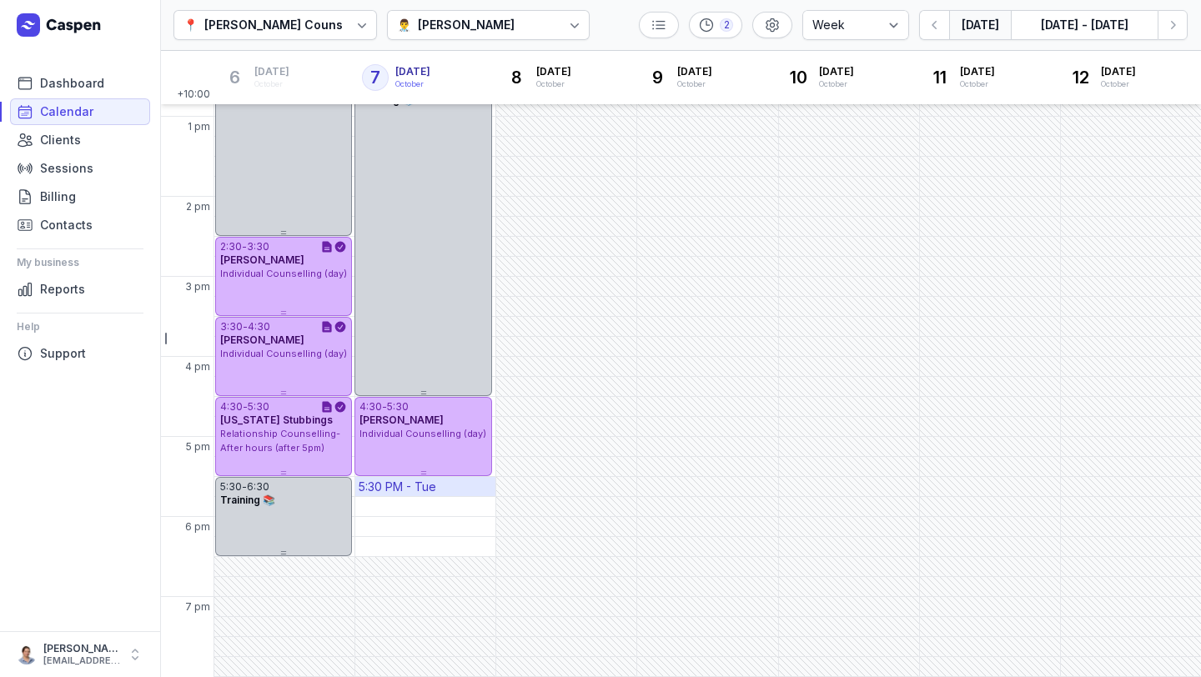
click at [464, 491] on div "5:30 PM - Tue" at bounding box center [425, 486] width 140 height 19
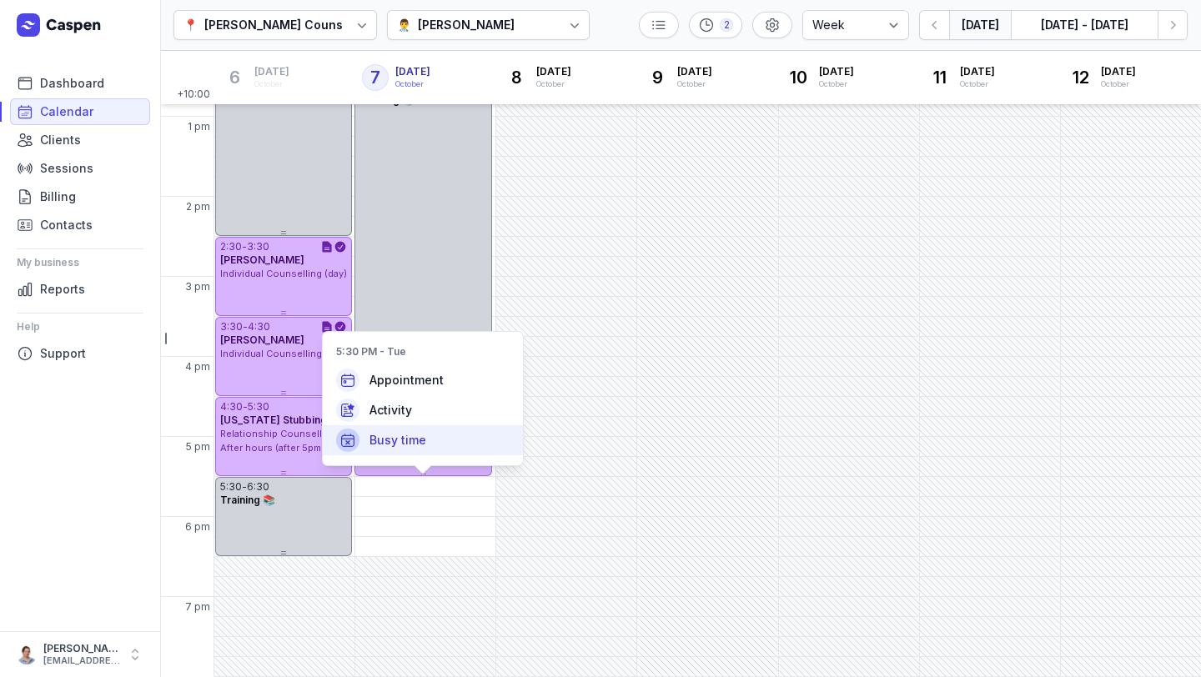
click at [423, 445] on span "Busy time" at bounding box center [398, 440] width 57 height 17
select select
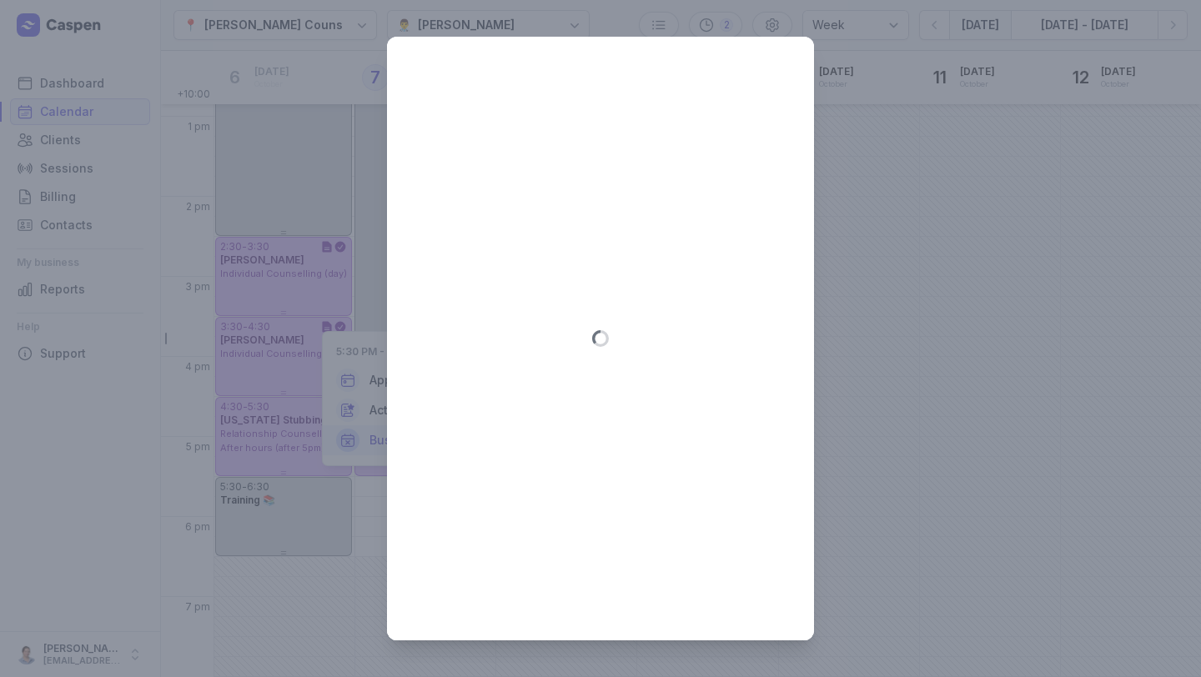
type input "2025-10-07"
select select "17:30"
select select "18:30"
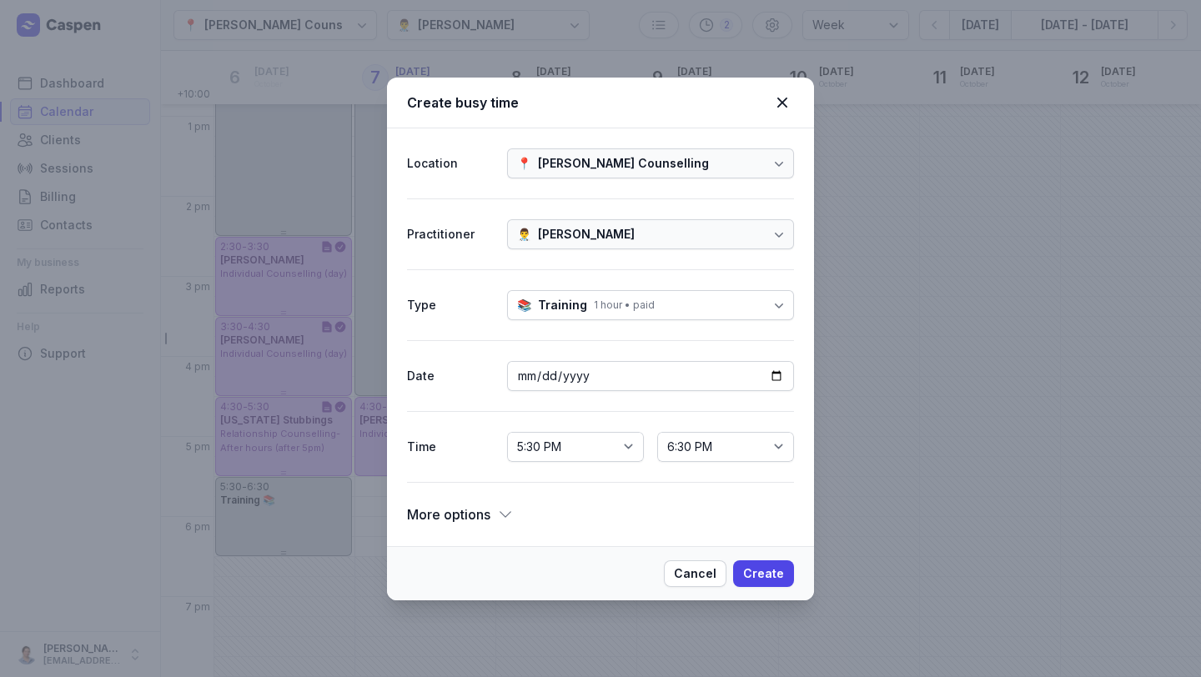
click at [621, 315] on div "📚 Training 1 hour • paid" at bounding box center [586, 305] width 138 height 20
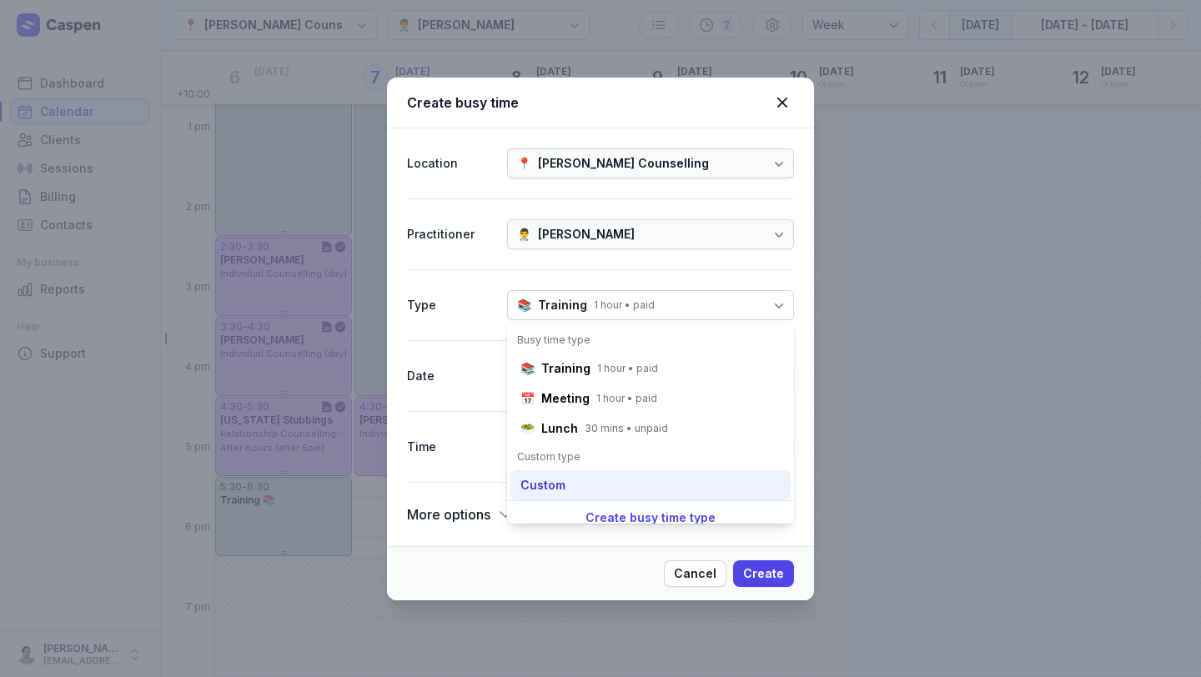
click at [563, 479] on div "Custom" at bounding box center [543, 485] width 45 height 17
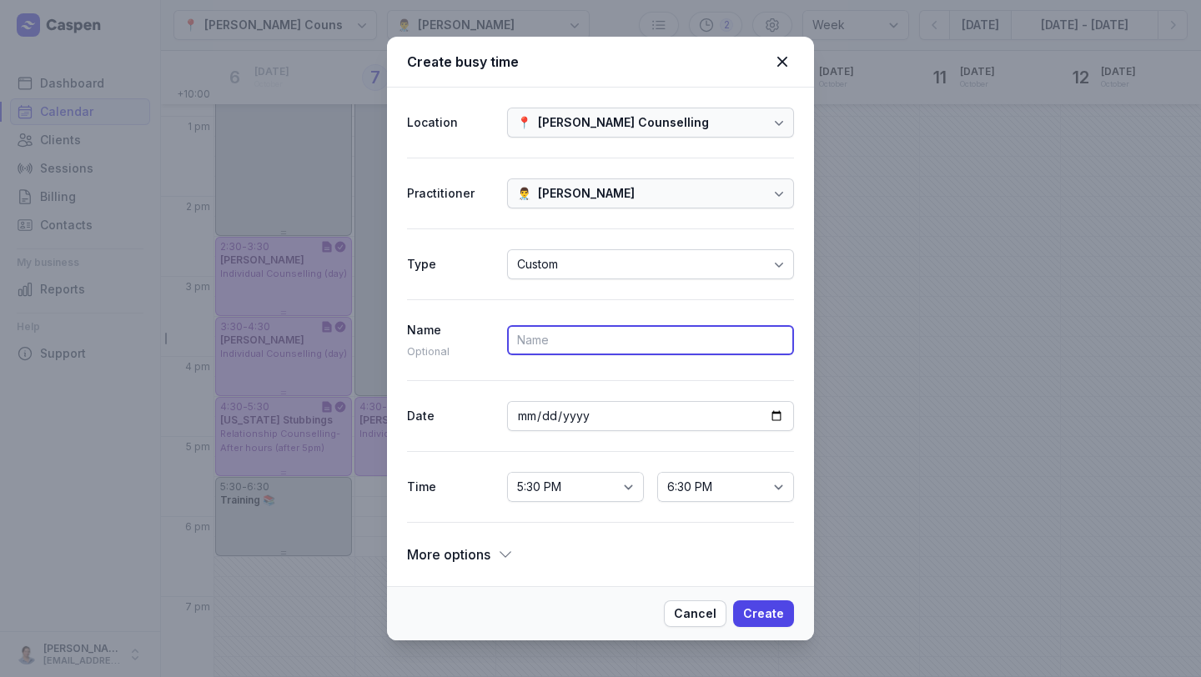
click at [571, 346] on input at bounding box center [650, 340] width 287 height 30
click at [530, 340] on input "offerd Jack" at bounding box center [650, 340] width 287 height 30
type input "offered Jack"
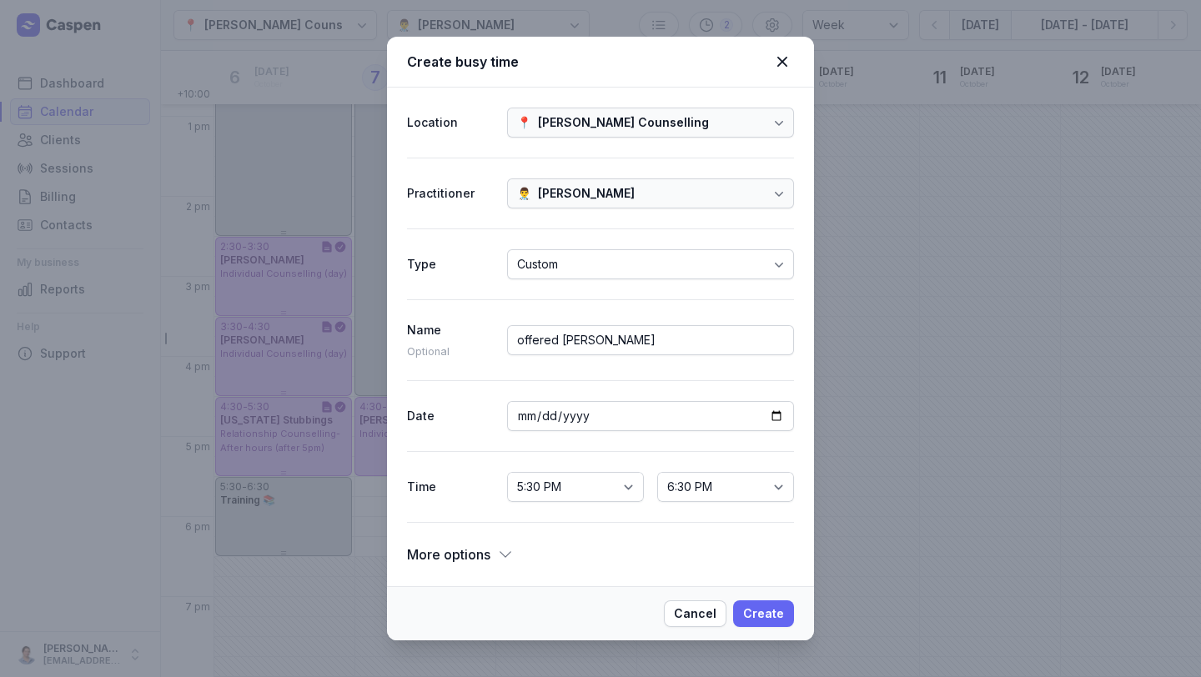
click at [778, 612] on span "Create" at bounding box center [763, 614] width 41 height 20
select select
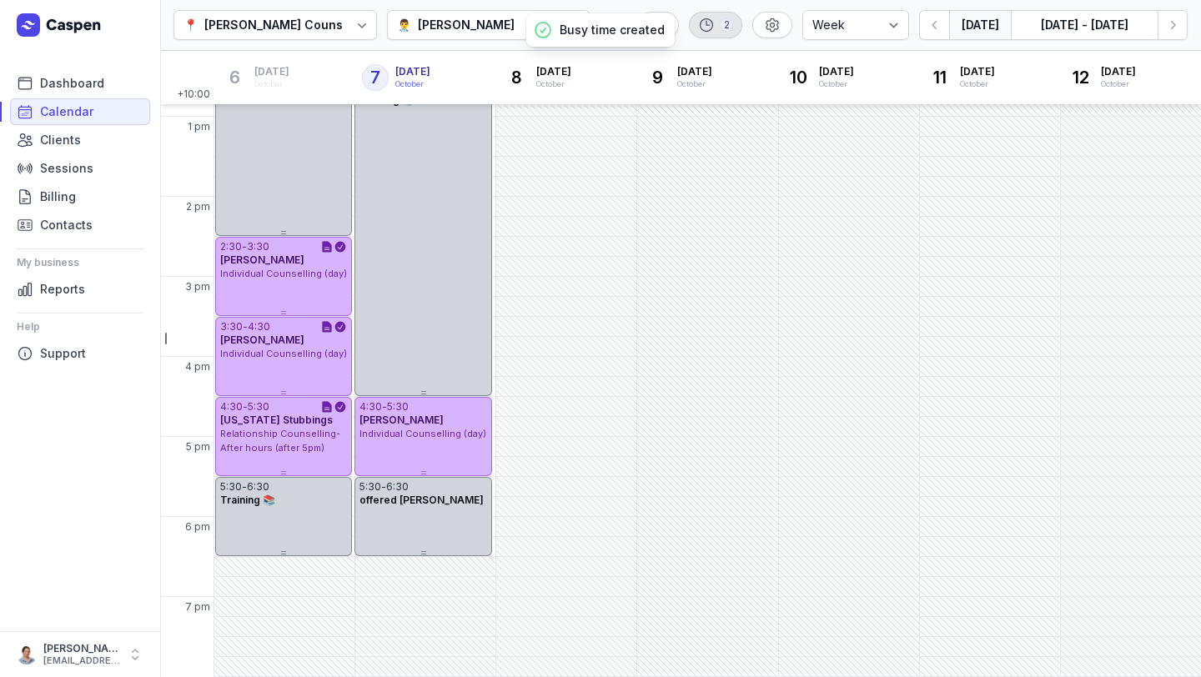
click at [729, 31] on div "2" at bounding box center [726, 24] width 13 height 13
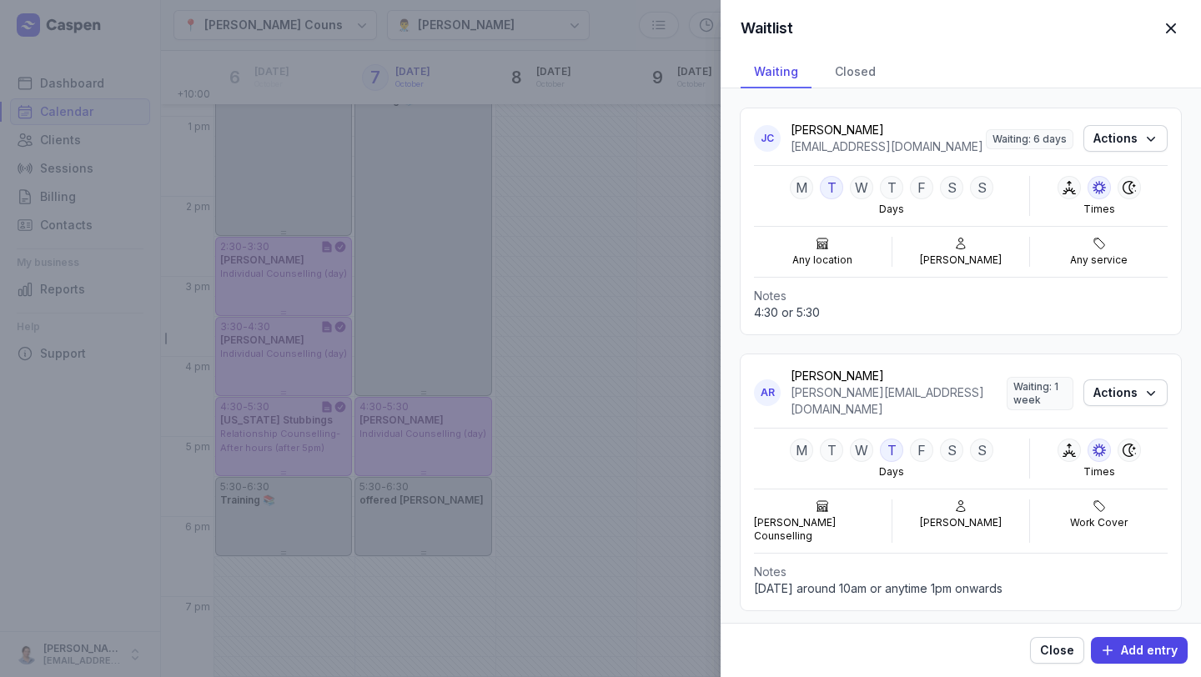
click at [1170, 15] on span "button" at bounding box center [1171, 28] width 37 height 37
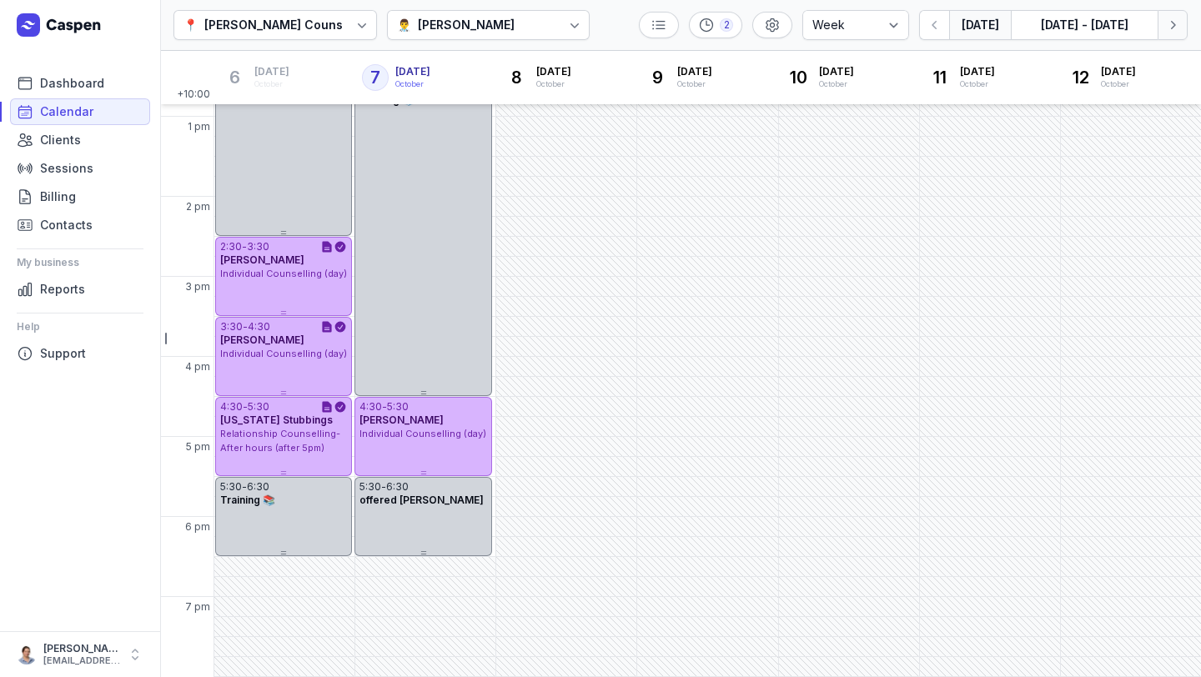
click at [1179, 26] on icon "button" at bounding box center [1173, 25] width 17 height 17
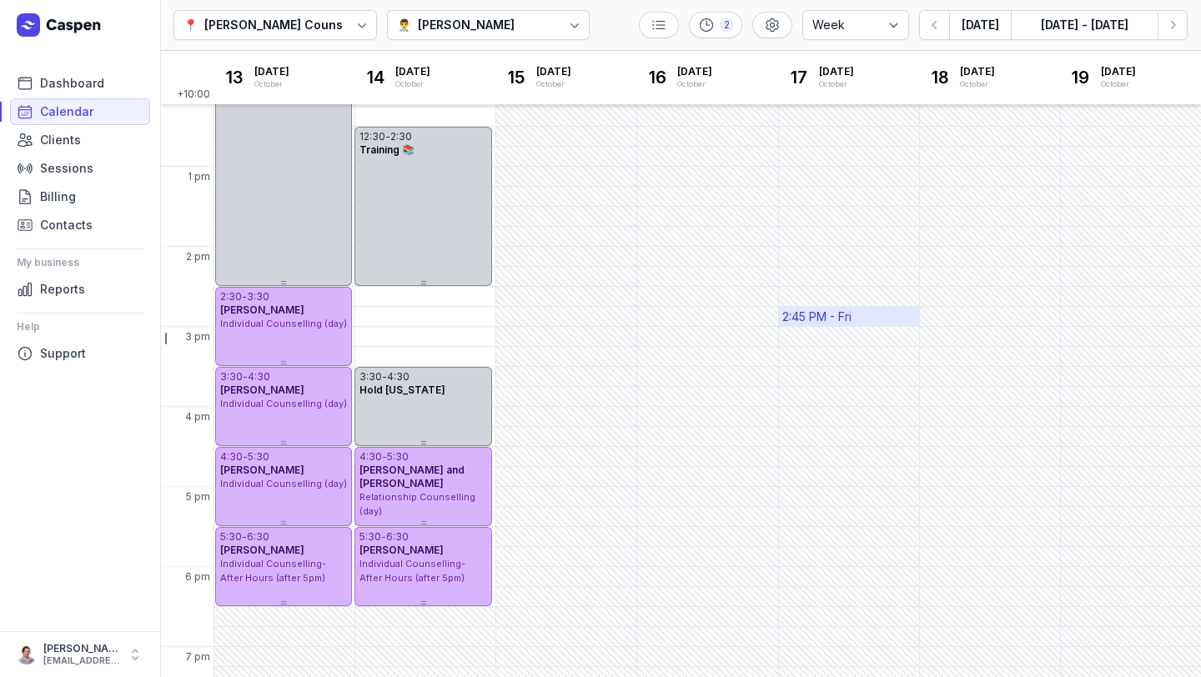
scroll to position [337, 0]
click at [937, 30] on icon "button" at bounding box center [935, 25] width 17 height 17
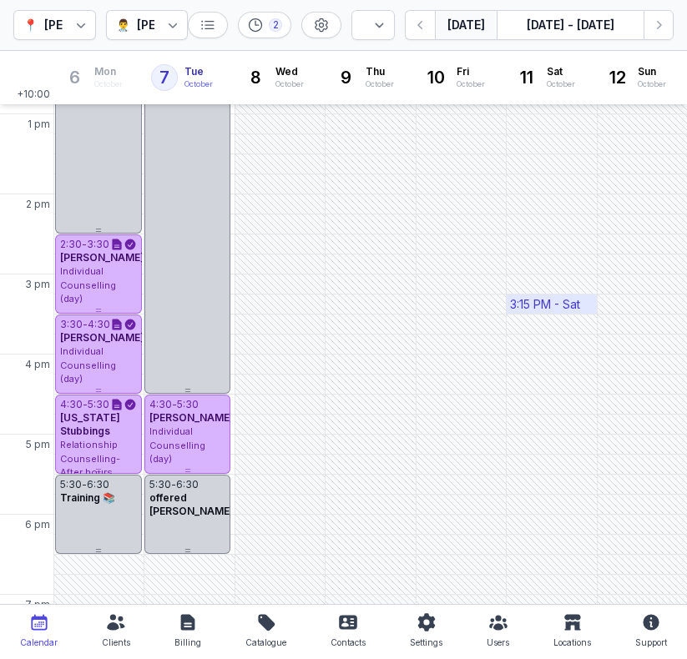
scroll to position [386, 0]
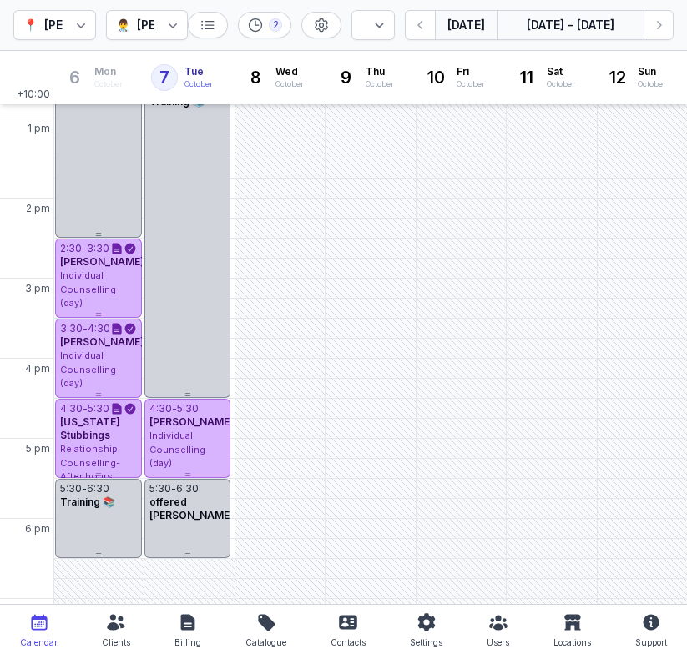
click at [640, 23] on button "6 - 12 Oct, 2025" at bounding box center [569, 25] width 147 height 30
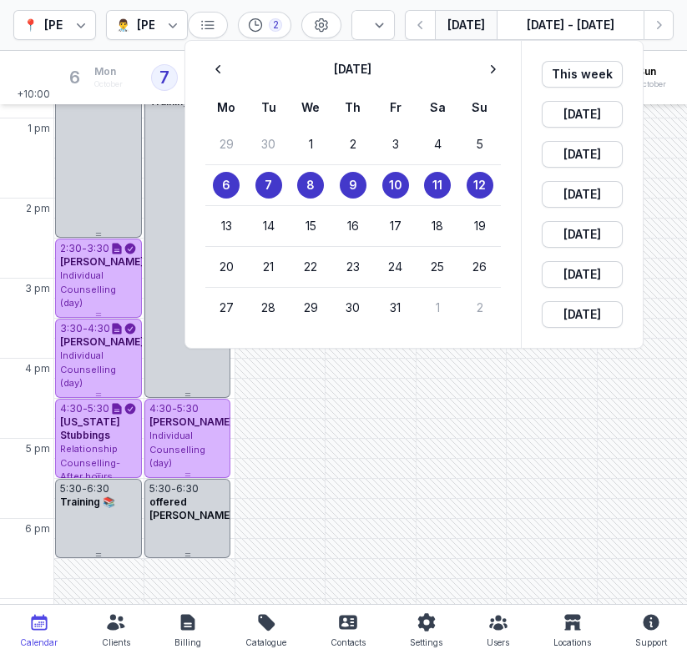
click at [650, 23] on div at bounding box center [343, 329] width 687 height 659
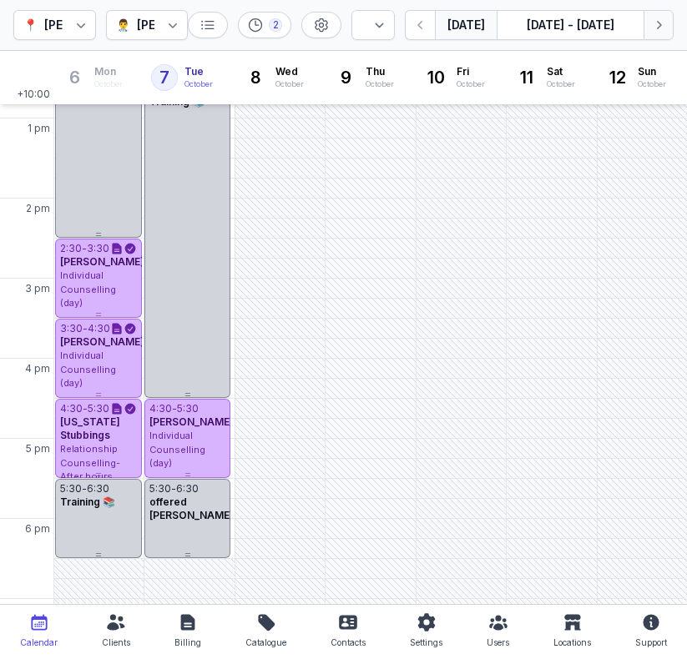
click at [650, 24] on icon "button" at bounding box center [658, 25] width 17 height 17
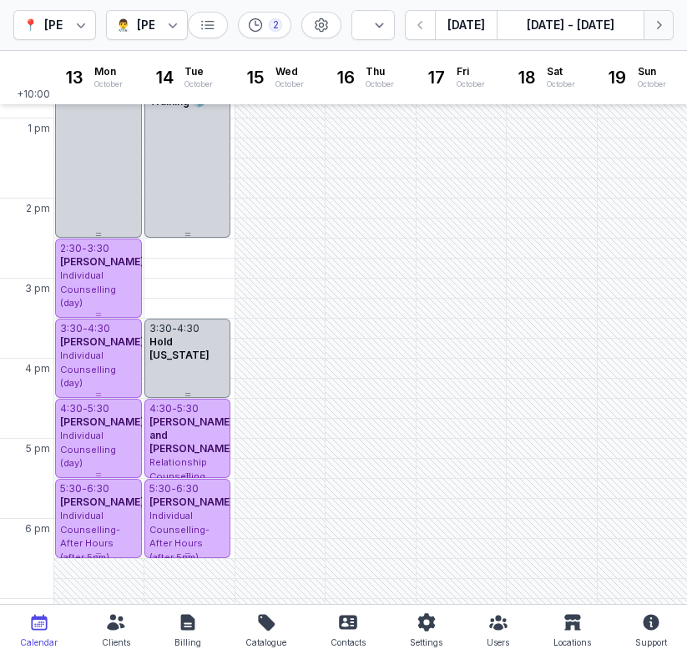
click at [667, 36] on button "Next week" at bounding box center [658, 25] width 30 height 30
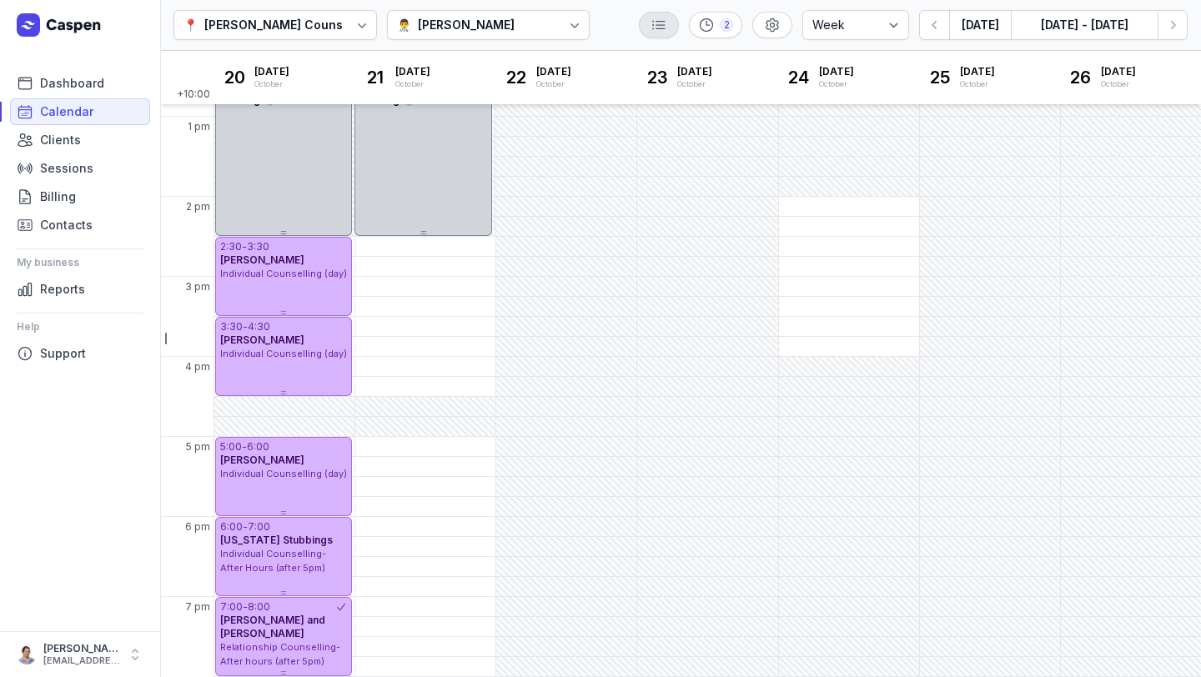
scroll to position [388, 0]
click at [742, 24] on div "2" at bounding box center [715, 25] width 53 height 27
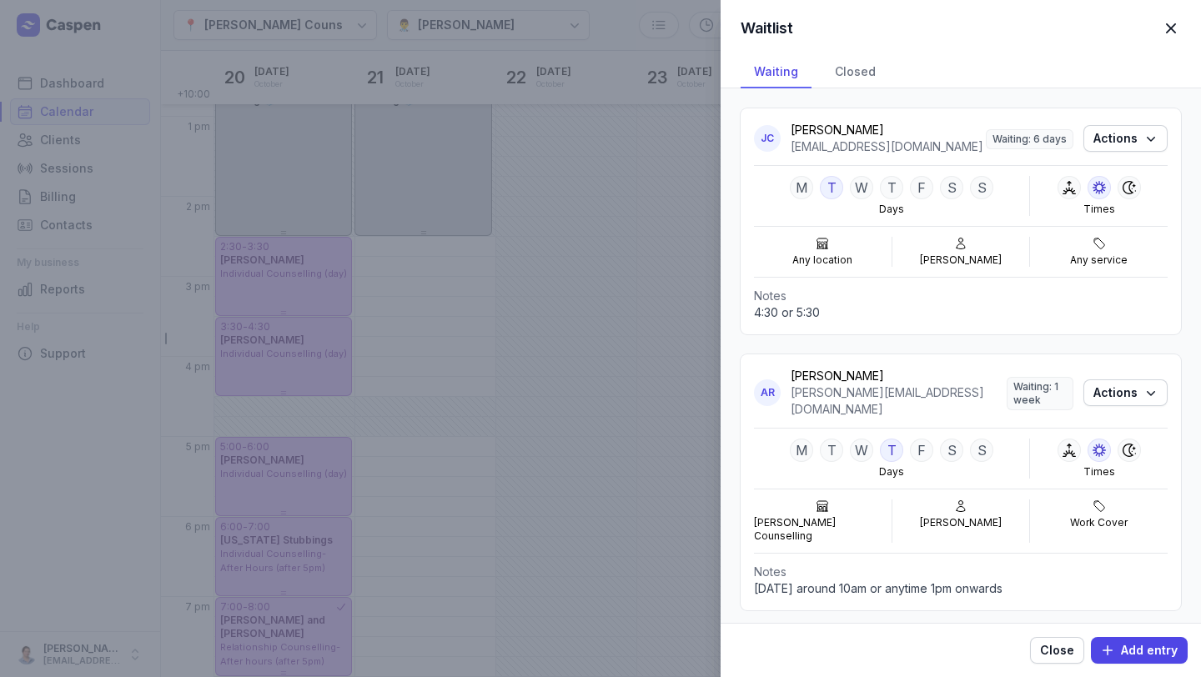
click at [832, 132] on div "Jack Cable" at bounding box center [888, 130] width 195 height 17
click at [1138, 144] on span "Actions" at bounding box center [1126, 138] width 64 height 20
click at [909, 146] on div "jack.cable27@gmail.com" at bounding box center [888, 146] width 195 height 17
click at [541, 22] on div "Waitlist Close panel Waiting Closed JC Jack Cable jack.cable27@gmail.com Waitin…" at bounding box center [600, 338] width 1201 height 677
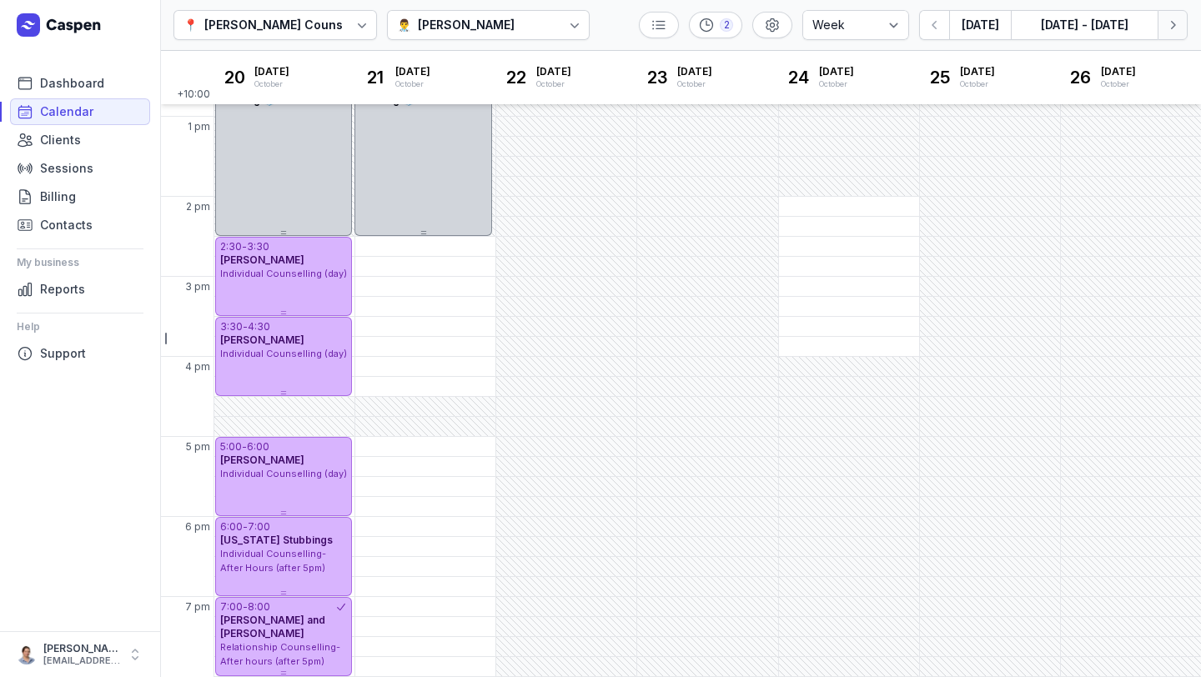
click at [1166, 25] on icon "button" at bounding box center [1173, 25] width 17 height 17
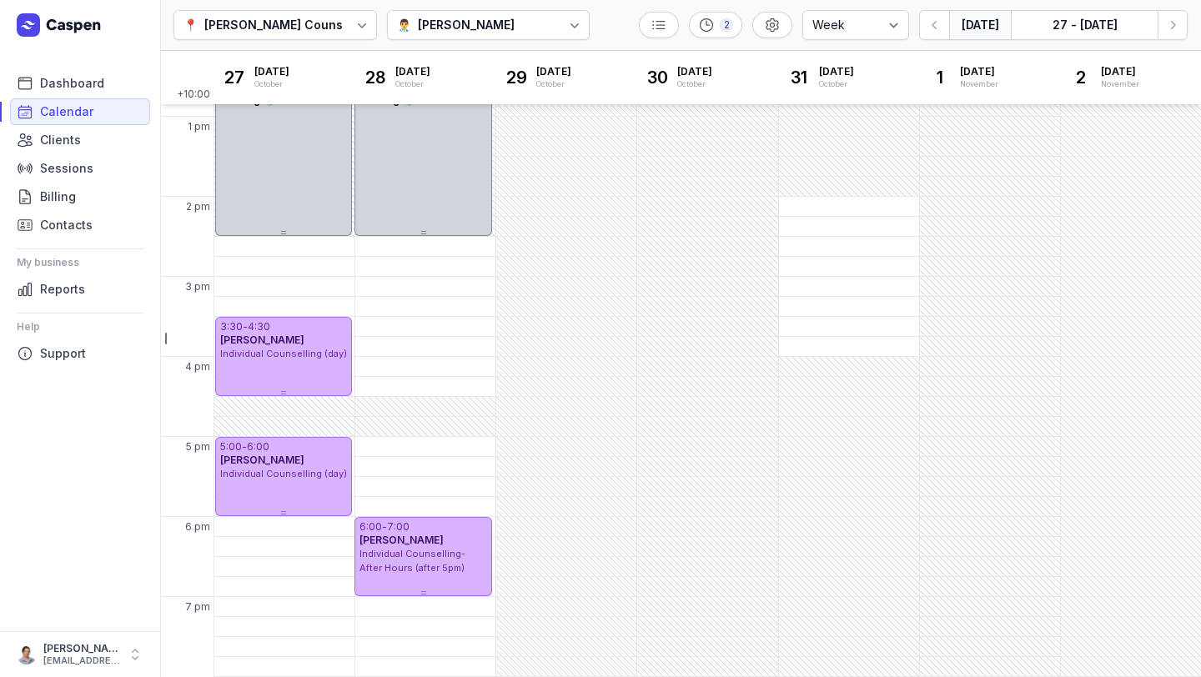
click at [978, 22] on button "Today" at bounding box center [980, 25] width 62 height 30
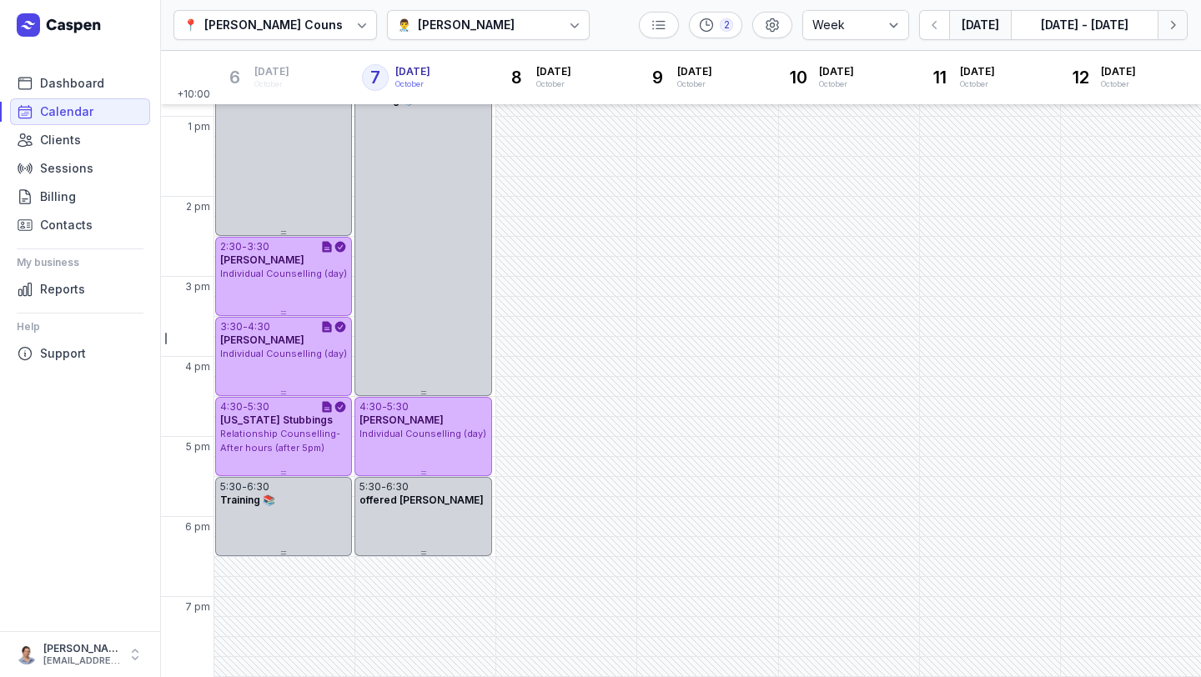
click at [1165, 26] on icon "button" at bounding box center [1173, 25] width 17 height 17
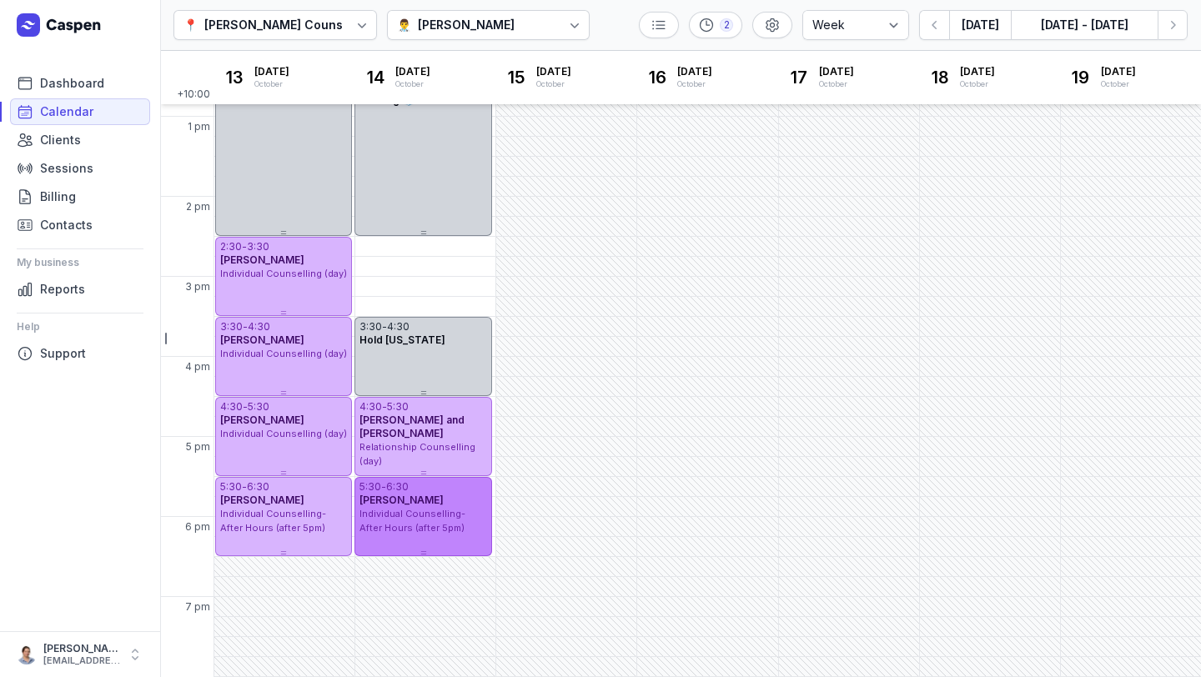
click at [464, 539] on div "5:30 - 6:30 Jack Cable Individual Counselling- After Hours (after 5pm)" at bounding box center [423, 516] width 137 height 79
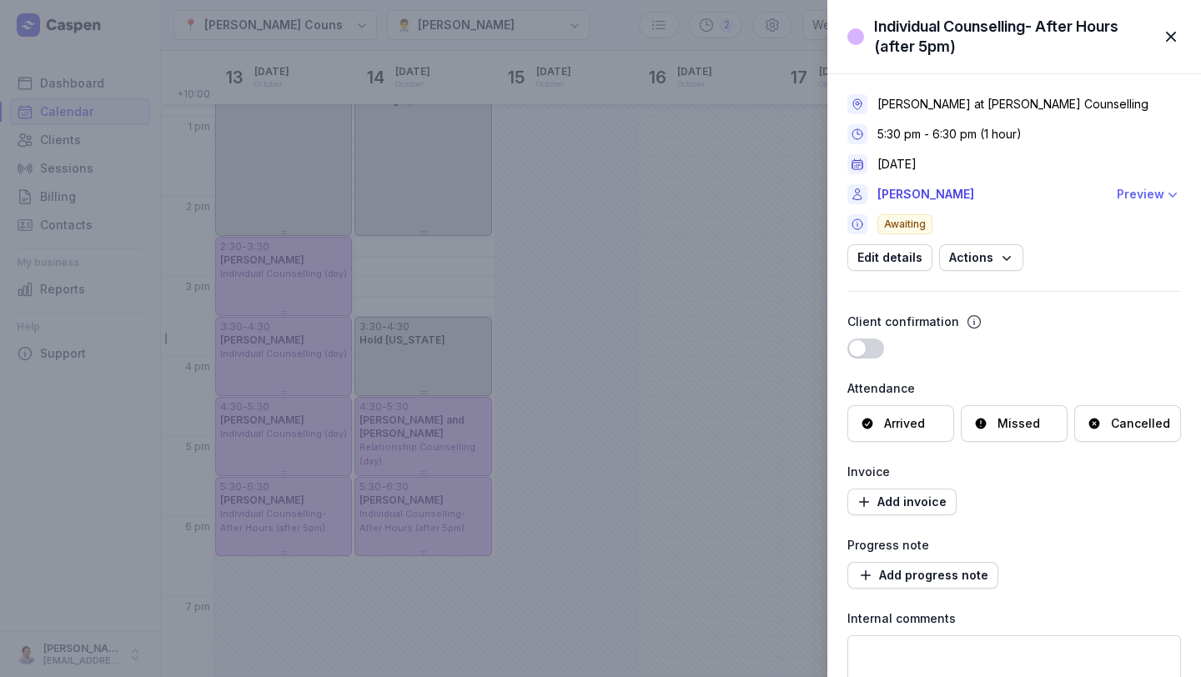
click at [1128, 192] on div "Preview" at bounding box center [1141, 194] width 48 height 20
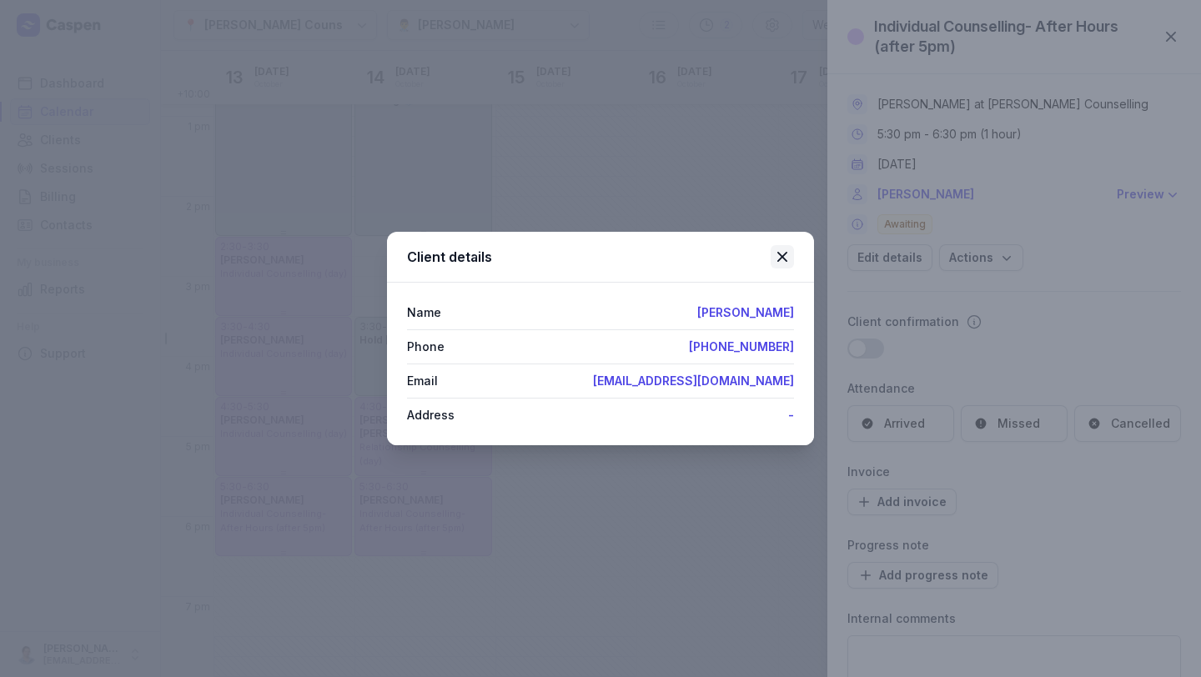
click at [783, 259] on icon at bounding box center [783, 257] width 10 height 10
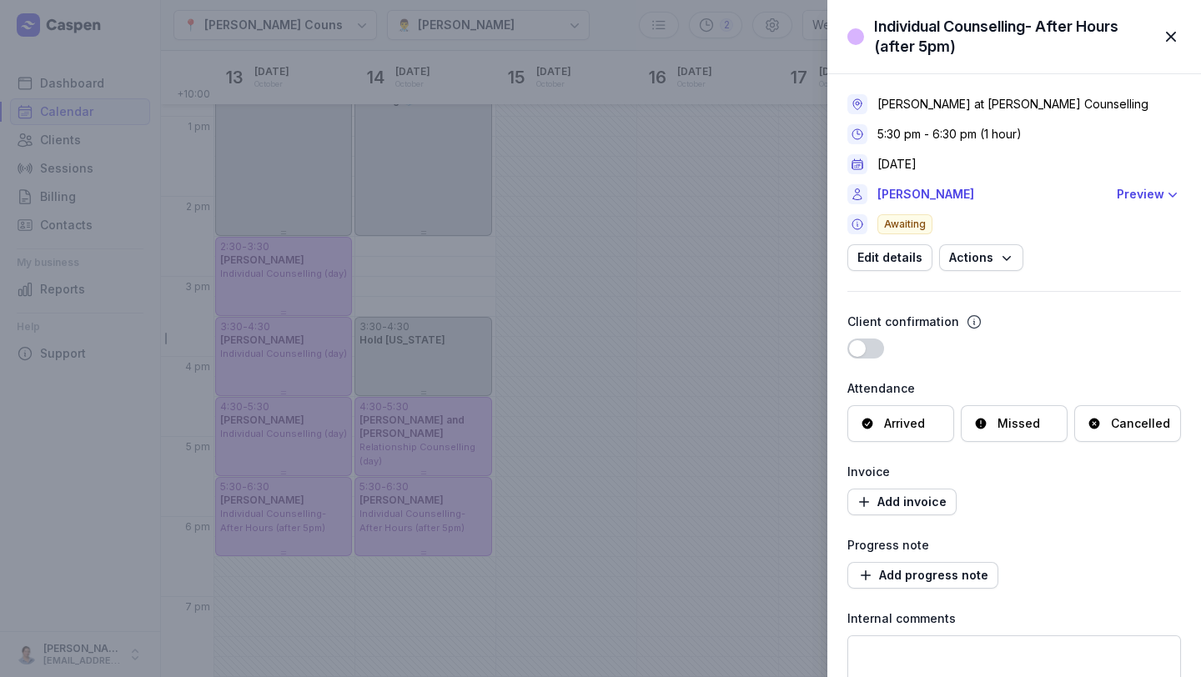
click at [1175, 30] on span "button" at bounding box center [1171, 36] width 37 height 37
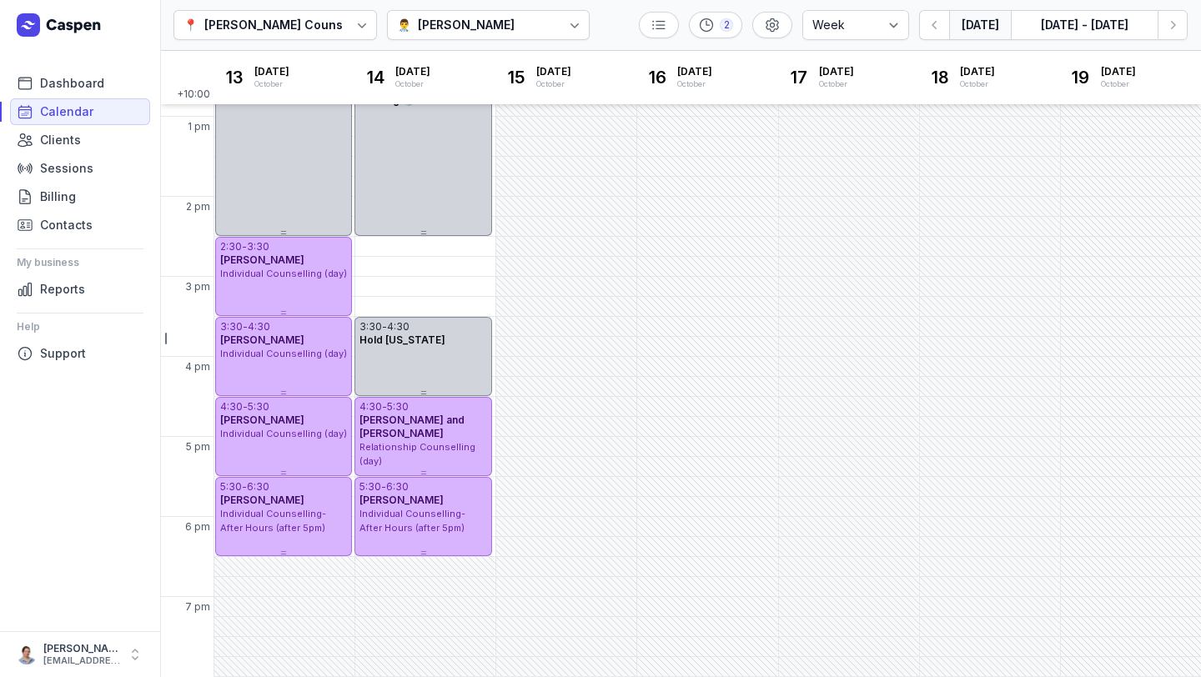
click at [974, 22] on button "Today" at bounding box center [980, 25] width 62 height 30
